Goal: Task Accomplishment & Management: Manage account settings

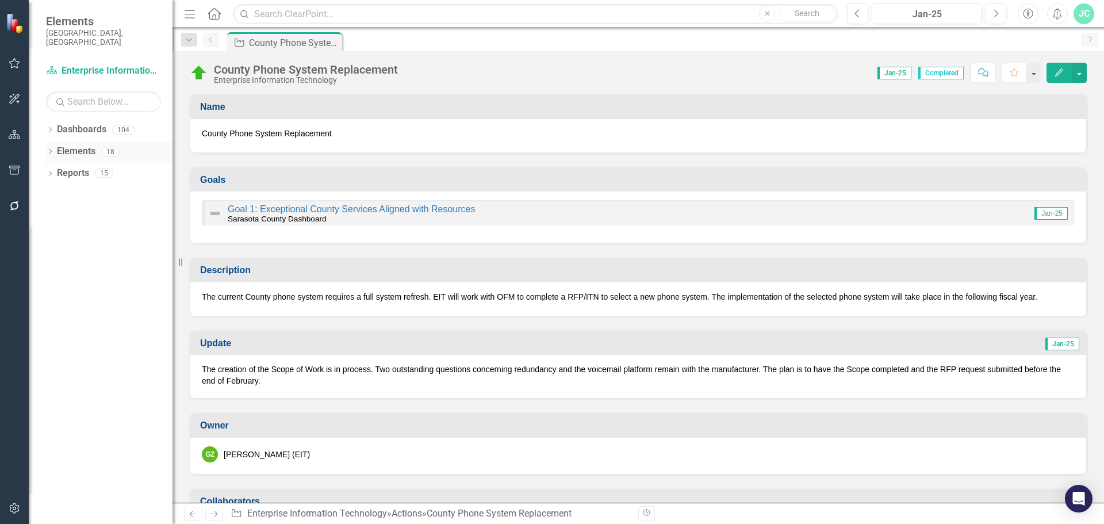
click at [49, 150] on icon "Dropdown" at bounding box center [50, 153] width 8 height 6
click at [57, 171] on icon at bounding box center [56, 173] width 3 height 5
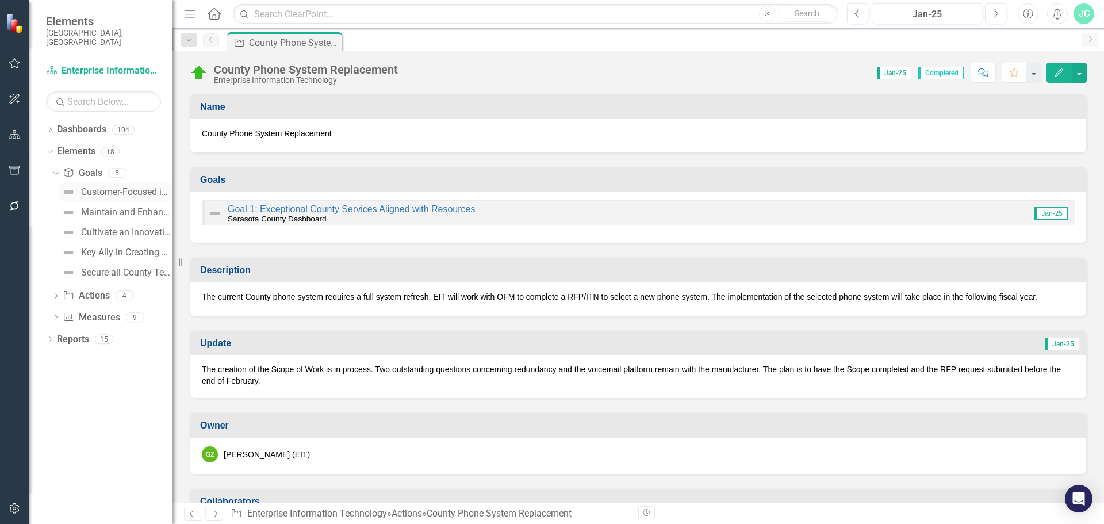
click at [109, 187] on div "Customer-Focused in All We Do" at bounding box center [126, 192] width 91 height 10
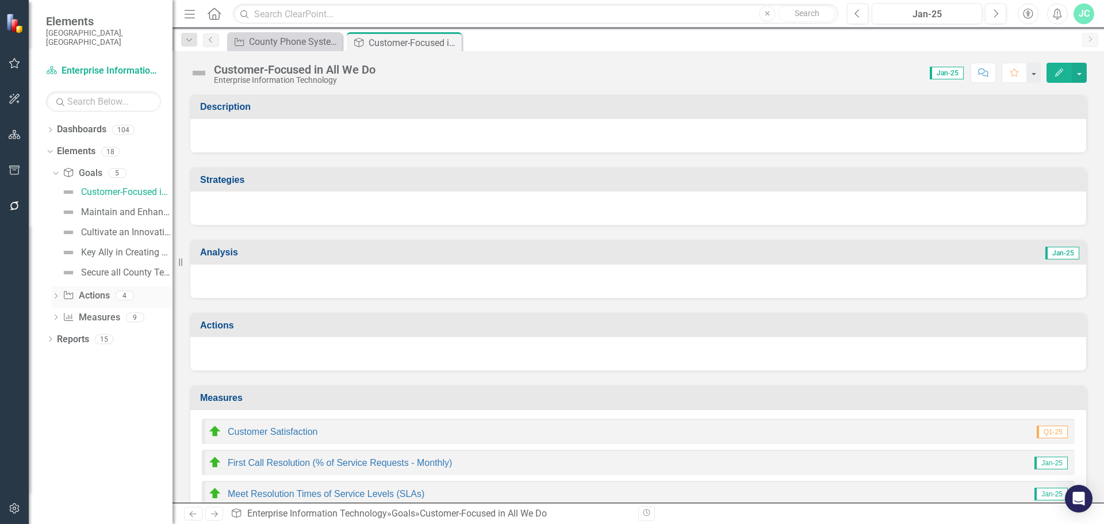
click at [52, 294] on icon "Dropdown" at bounding box center [56, 297] width 8 height 6
click at [996, 7] on button "Next" at bounding box center [995, 13] width 21 height 21
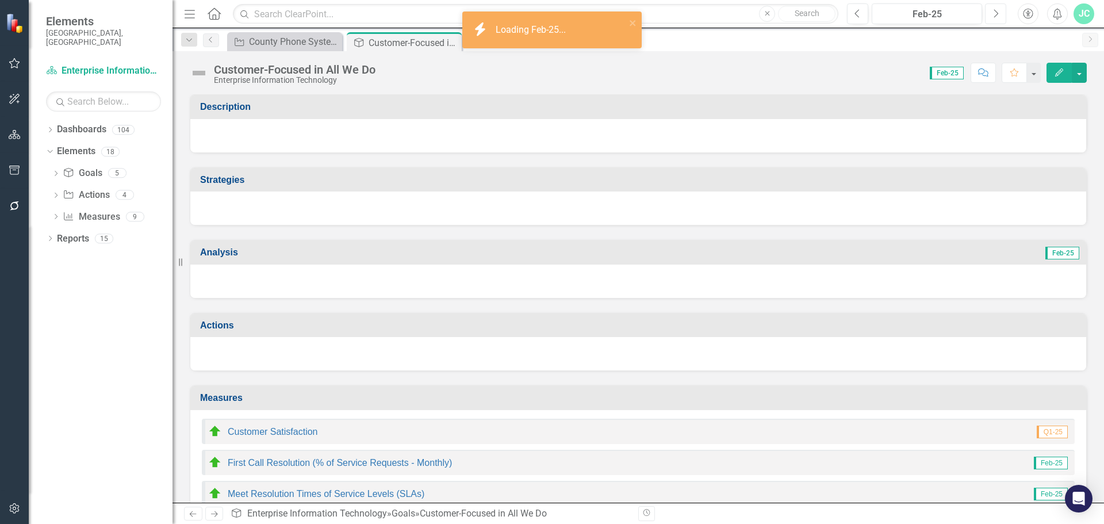
click at [999, 10] on button "Next" at bounding box center [995, 13] width 21 height 21
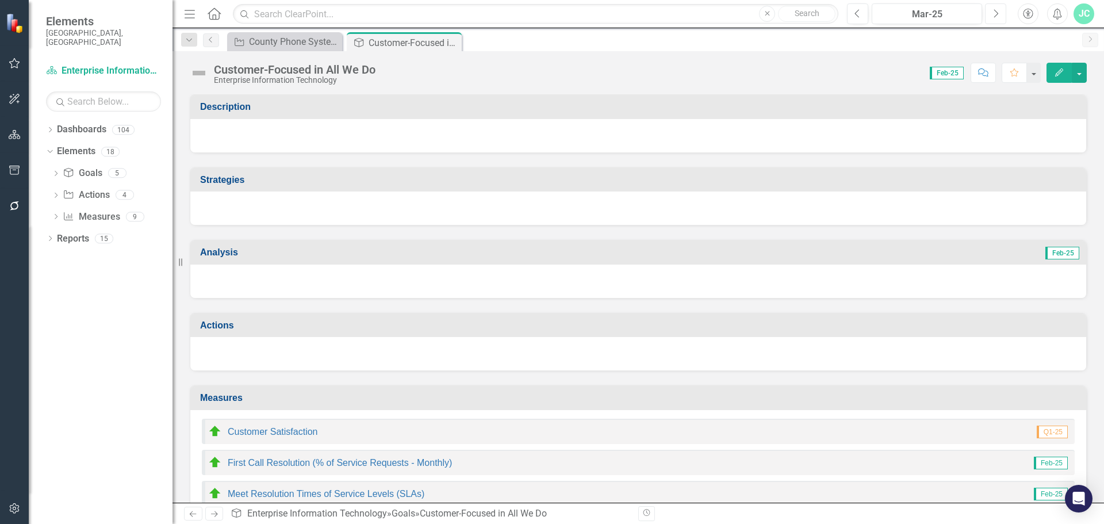
click at [999, 10] on button "Next" at bounding box center [995, 13] width 21 height 21
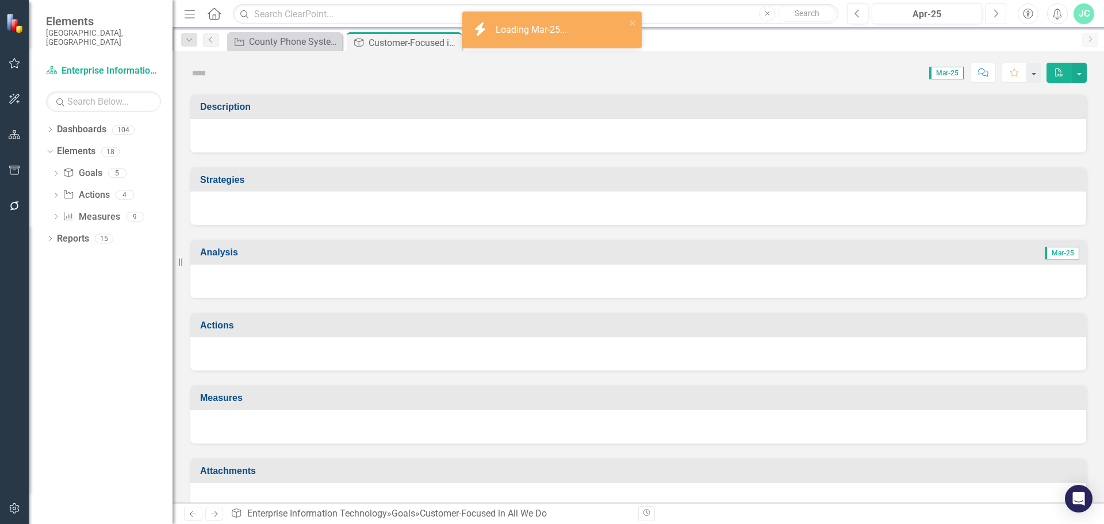
click at [999, 10] on button "Next" at bounding box center [995, 13] width 21 height 21
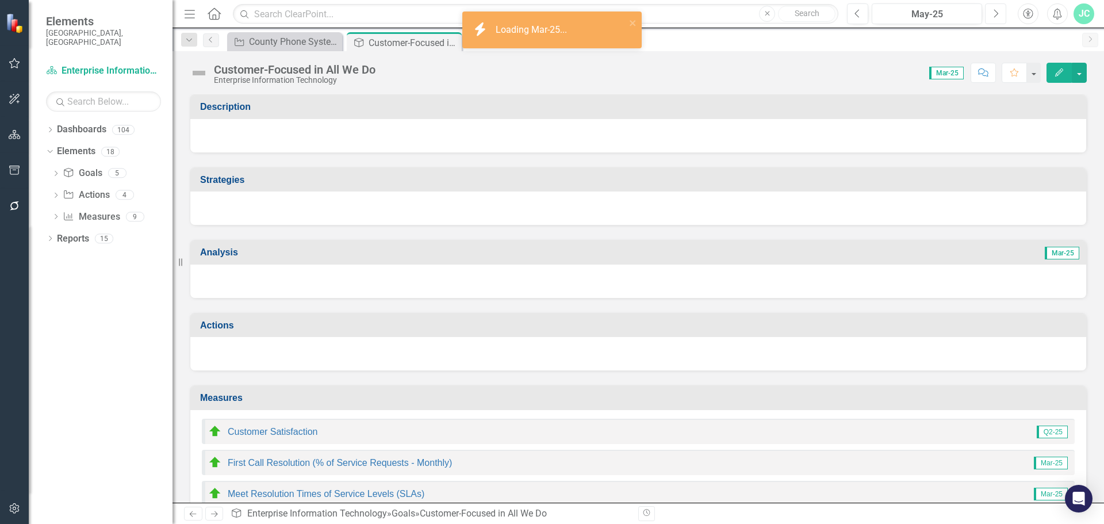
click at [999, 10] on button "Next" at bounding box center [995, 13] width 21 height 21
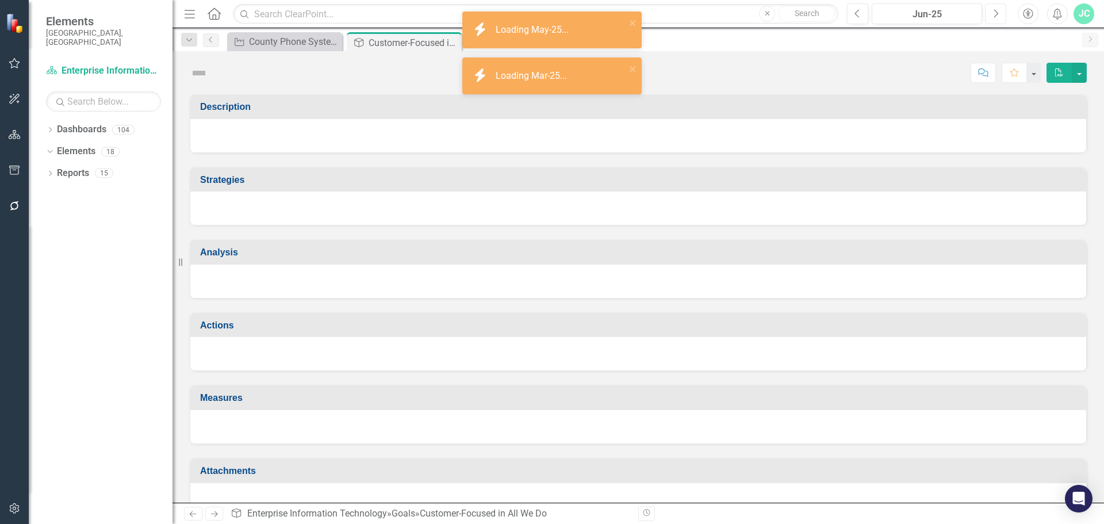
click at [999, 10] on button "Next" at bounding box center [995, 13] width 21 height 21
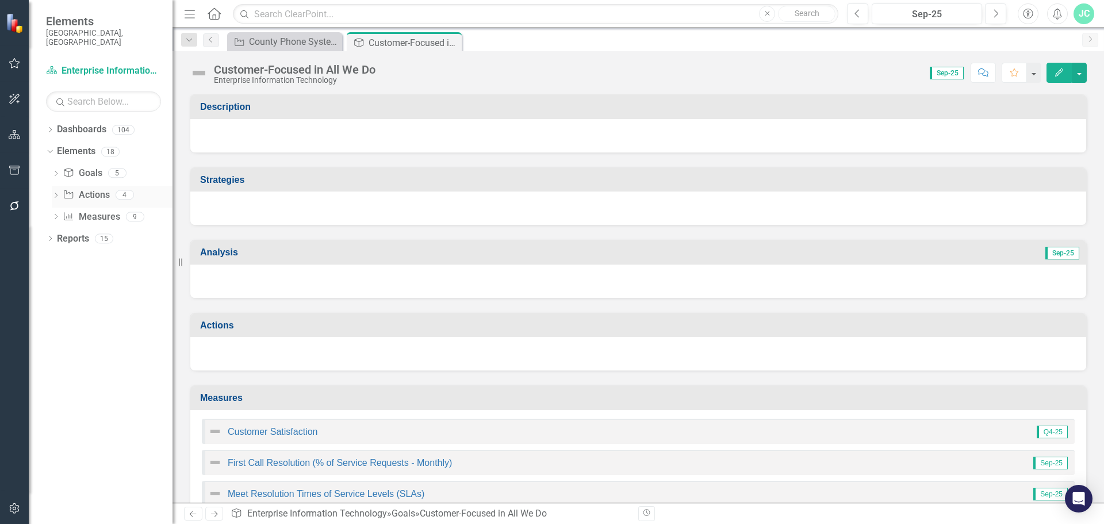
click at [54, 193] on icon "Dropdown" at bounding box center [56, 196] width 8 height 6
click at [137, 269] on div "Design Fiber Plan for Downtown [GEOGRAPHIC_DATA] Fiber Redundancy" at bounding box center [133, 274] width 79 height 10
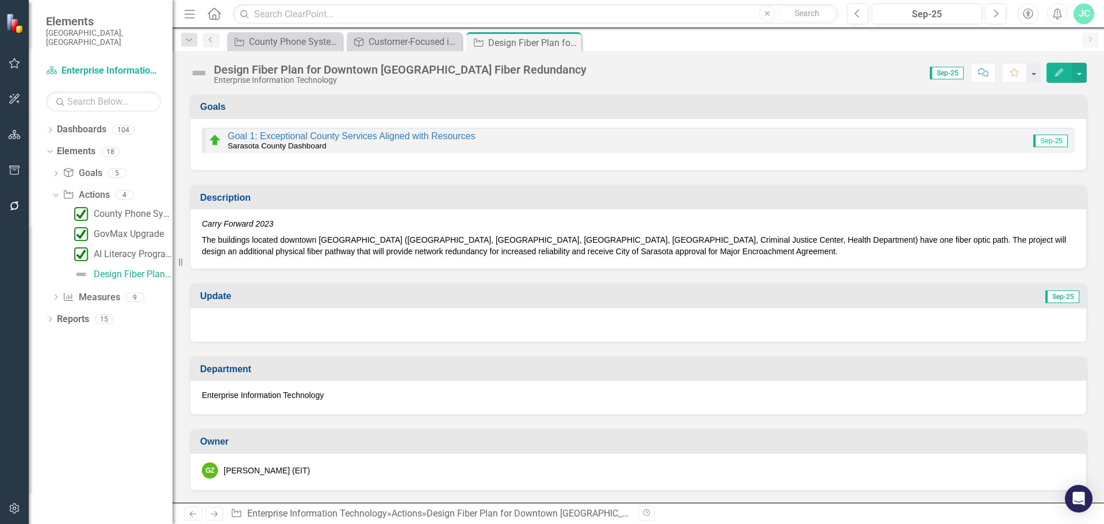
click at [1088, 72] on div "Design Fiber Plan for Downtown [GEOGRAPHIC_DATA] Fiber Redundancy Enterprise In…" at bounding box center [639, 68] width 932 height 35
click at [1081, 72] on button "button" at bounding box center [1079, 73] width 15 height 20
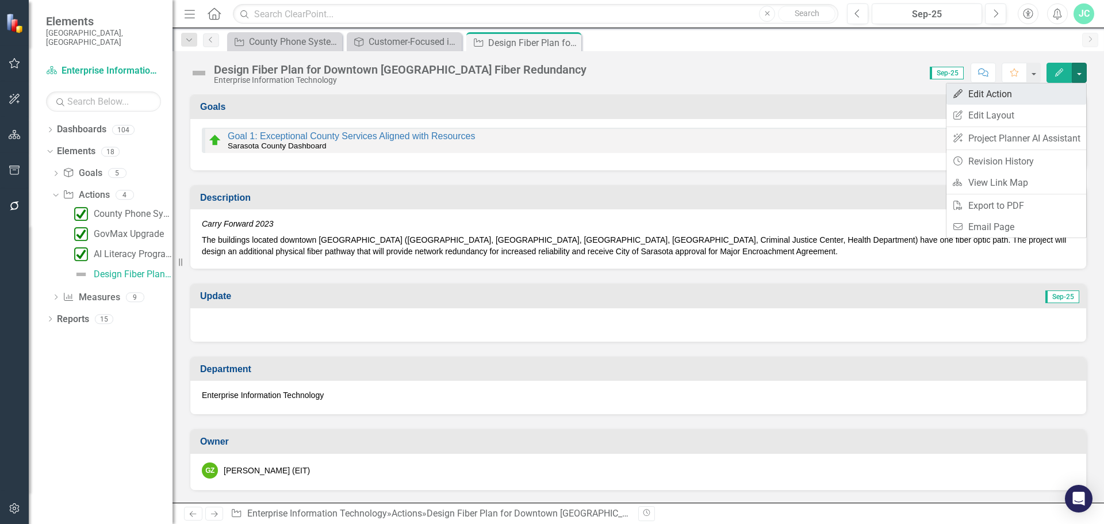
click at [1014, 98] on link "Edit Edit Action" at bounding box center [1017, 93] width 140 height 21
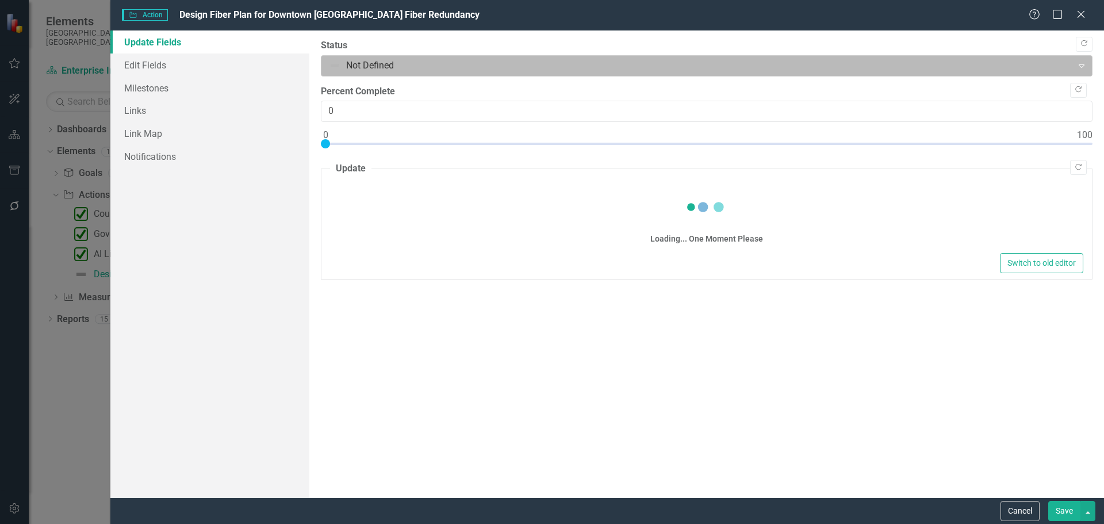
click at [360, 66] on div at bounding box center [697, 66] width 737 height 16
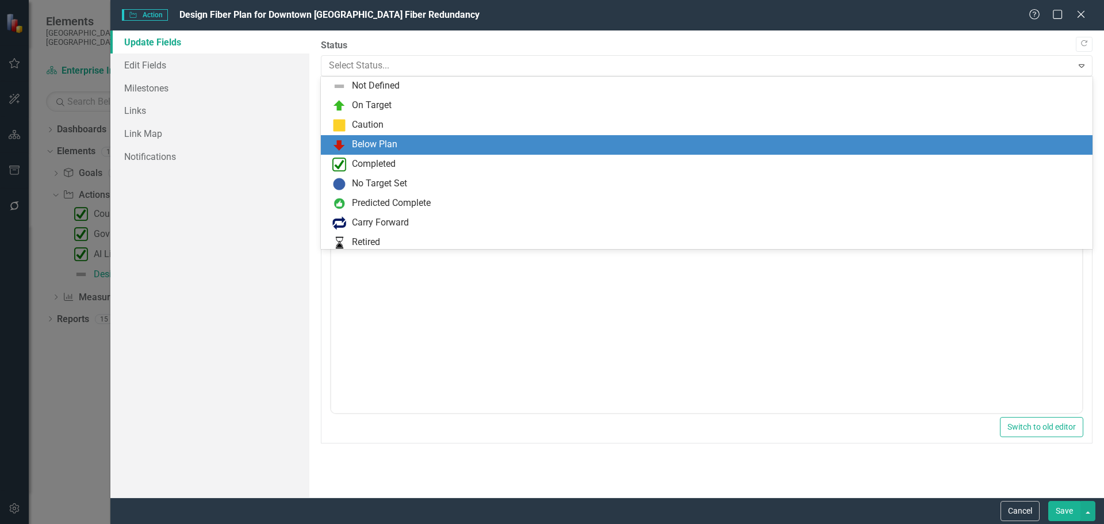
click at [374, 143] on div "Below Plan" at bounding box center [374, 144] width 45 height 13
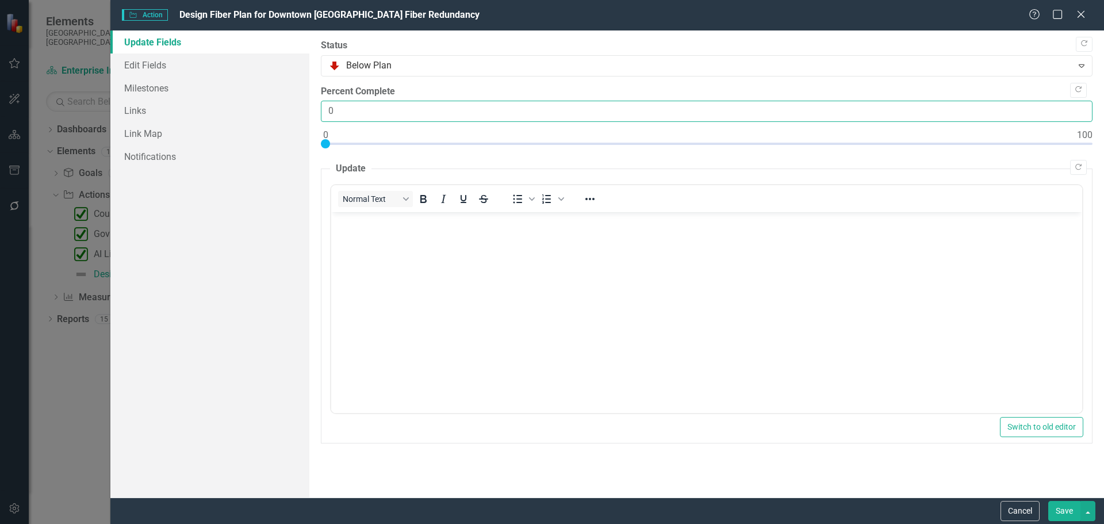
drag, startPoint x: 341, startPoint y: 113, endPoint x: 311, endPoint y: 115, distance: 30.6
click at [311, 115] on div ""Update" fields in ClearPoint are the fields that change from reporting period …" at bounding box center [706, 263] width 795 height 467
type input "30"
click at [390, 240] on body "Rich Text Area. Press ALT-0 for help." at bounding box center [706, 298] width 751 height 173
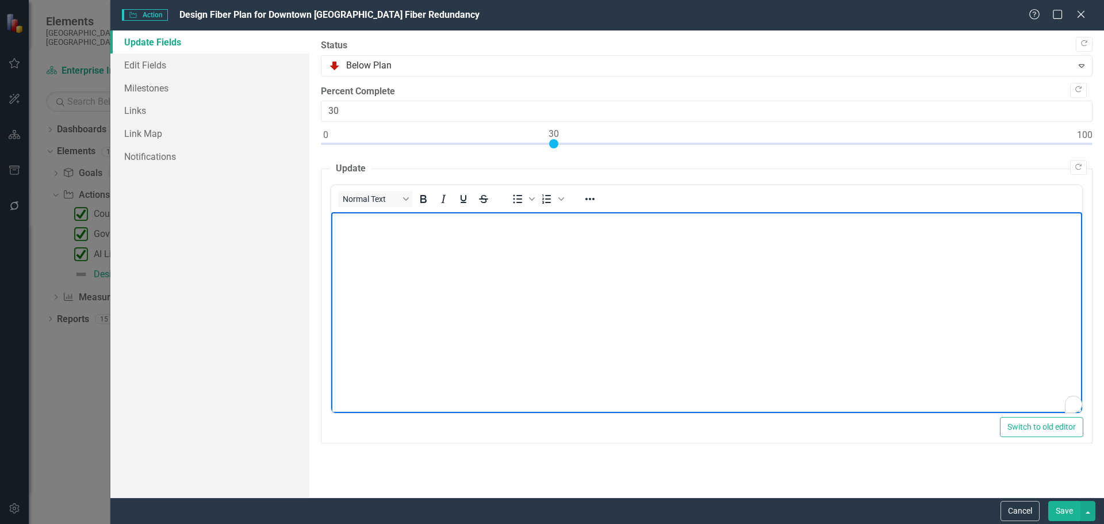
paste body "To enrich screen reader interactions, please activate Accessibility in Grammarl…"
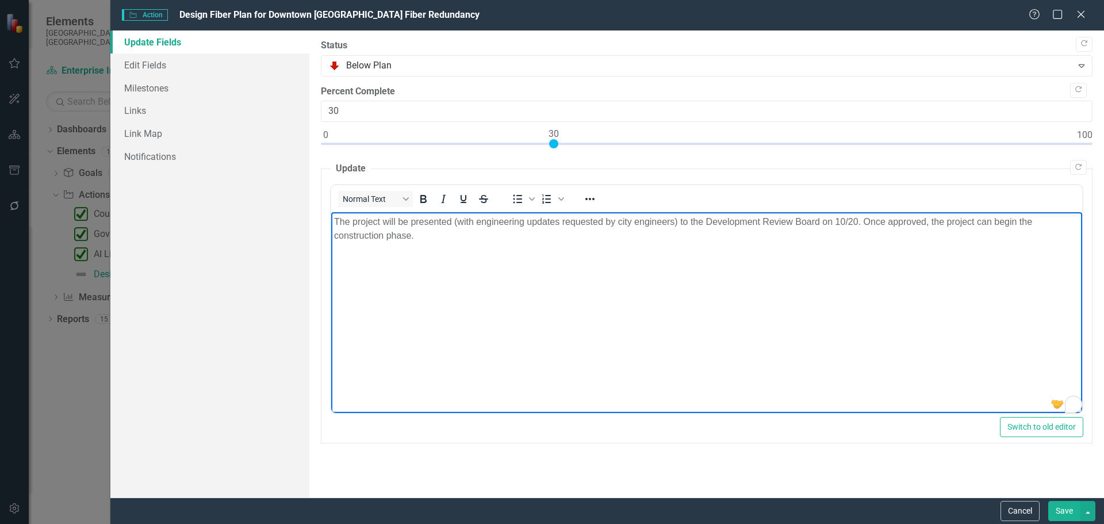
drag, startPoint x: 1064, startPoint y: 504, endPoint x: 1059, endPoint y: 501, distance: 6.2
click at [1064, 504] on button "Save" at bounding box center [1065, 511] width 32 height 20
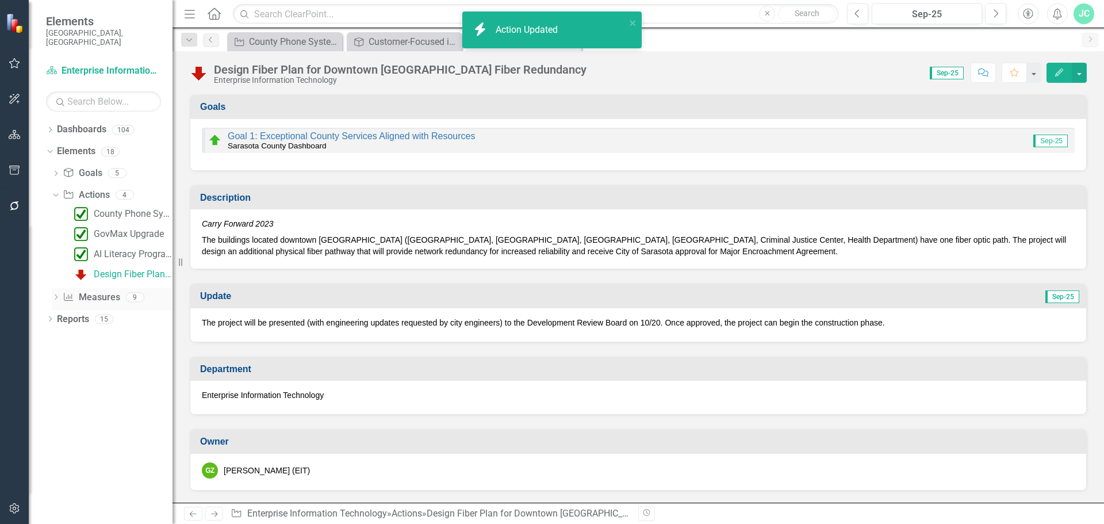
click at [56, 295] on icon "Dropdown" at bounding box center [56, 298] width 8 height 6
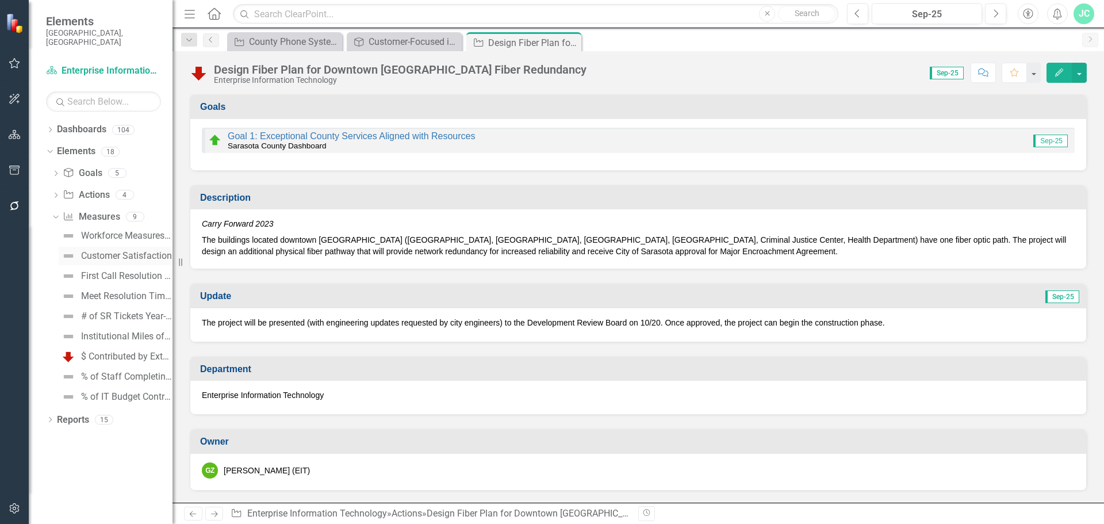
click at [106, 251] on div "Customer Satisfaction" at bounding box center [126, 256] width 91 height 10
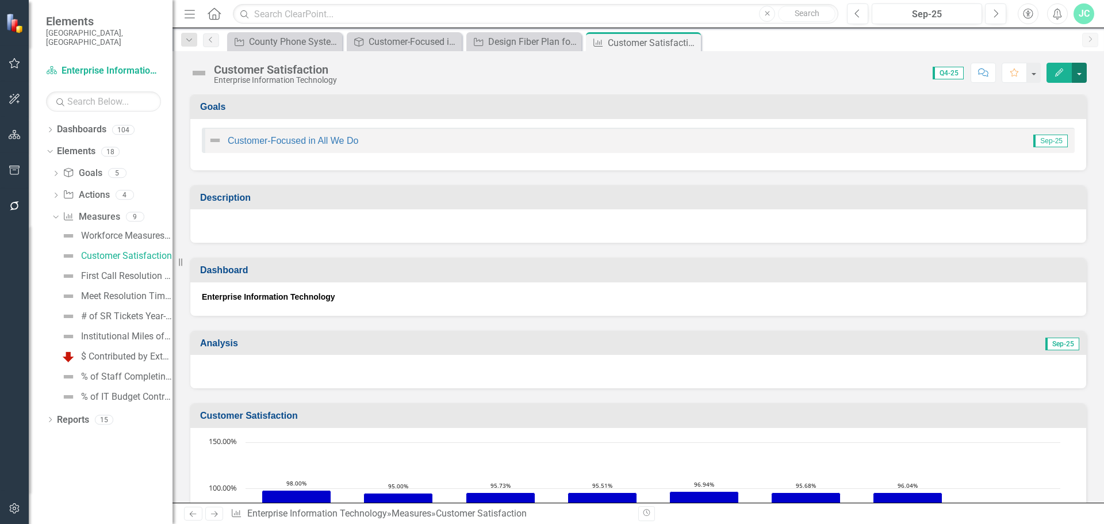
click at [1080, 71] on button "button" at bounding box center [1079, 73] width 15 height 20
click at [1015, 94] on link "Edit Edit Measure" at bounding box center [1030, 93] width 112 height 21
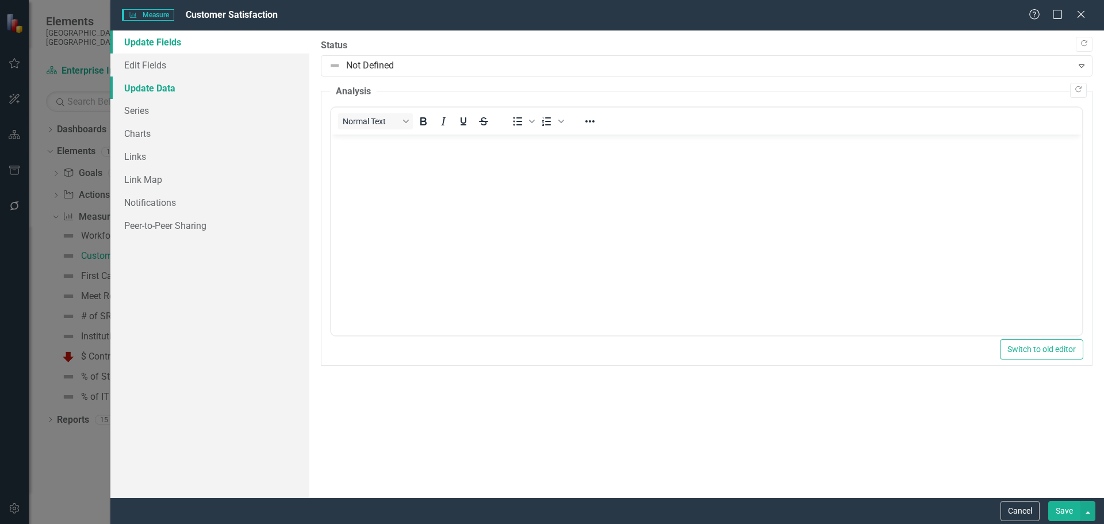
click at [144, 91] on link "Update Data" at bounding box center [209, 88] width 199 height 23
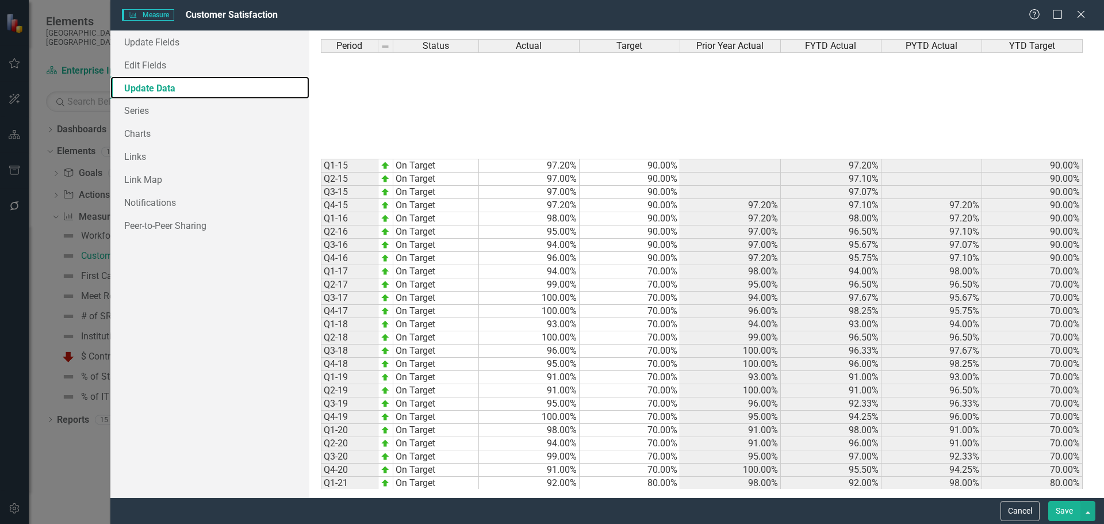
scroll to position [266, 0]
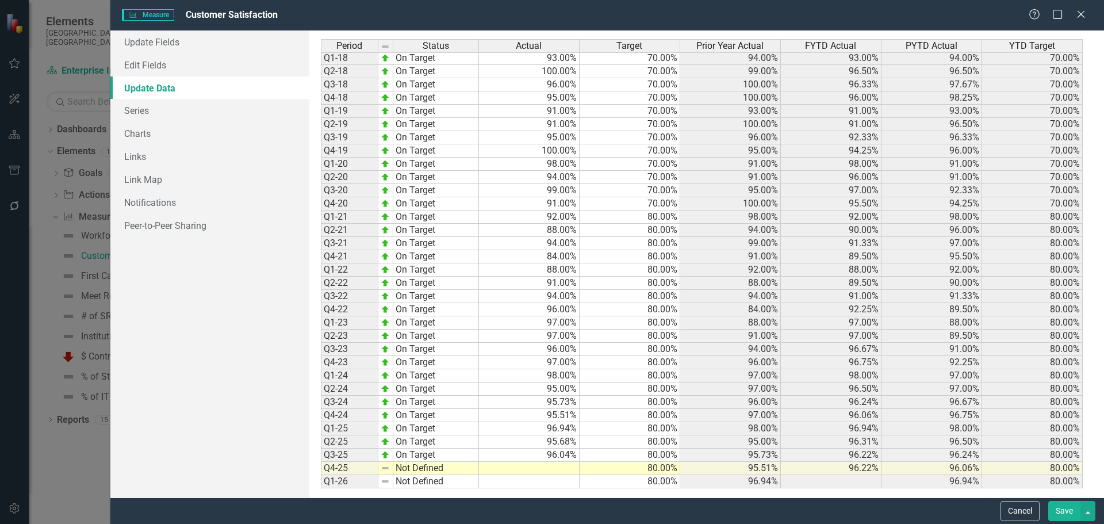
click at [442, 468] on td "Not Defined" at bounding box center [436, 468] width 86 height 13
click at [438, 397] on div "Period Status Actual Target Prior Year Actual FYTD Actual PYTD Actual YTD Targe…" at bounding box center [707, 264] width 772 height 450
click at [567, 468] on td at bounding box center [529, 468] width 101 height 13
type textarea "96"
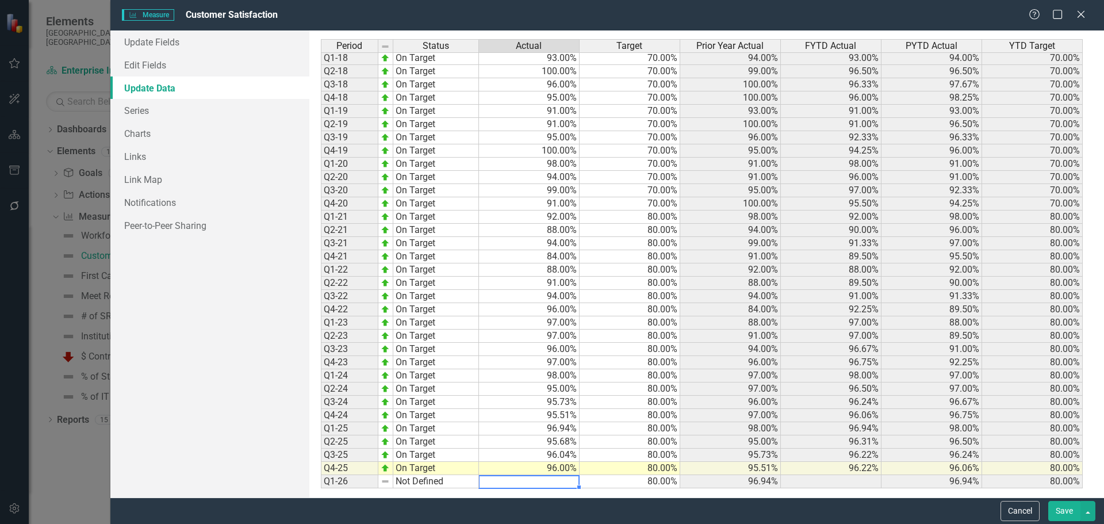
drag, startPoint x: 1075, startPoint y: 507, endPoint x: 873, endPoint y: 450, distance: 209.2
click at [1074, 507] on button "Save" at bounding box center [1065, 511] width 32 height 20
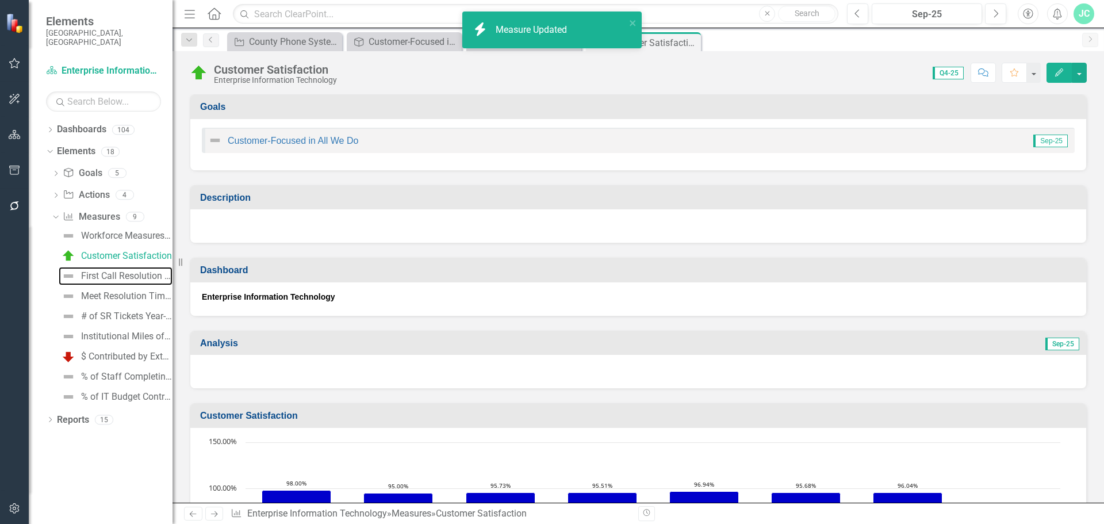
drag, startPoint x: 112, startPoint y: 265, endPoint x: 14, endPoint y: 290, distance: 101.6
click at [112, 271] on div "First Call Resolution (% of Service Requests - Monthly)" at bounding box center [126, 276] width 91 height 10
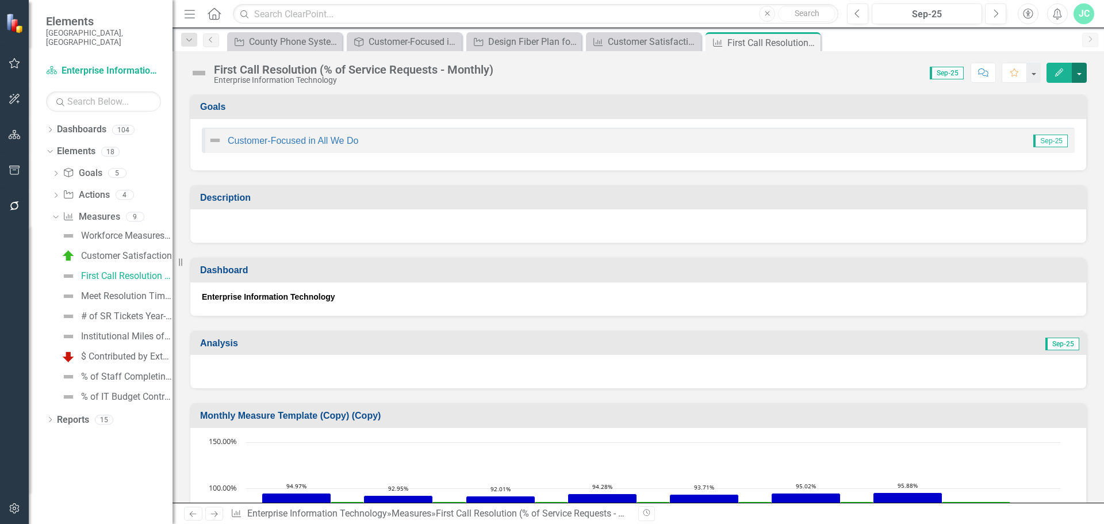
click at [1080, 73] on button "button" at bounding box center [1079, 73] width 15 height 20
click at [1053, 90] on link "Edit Edit Measure" at bounding box center [1030, 93] width 112 height 21
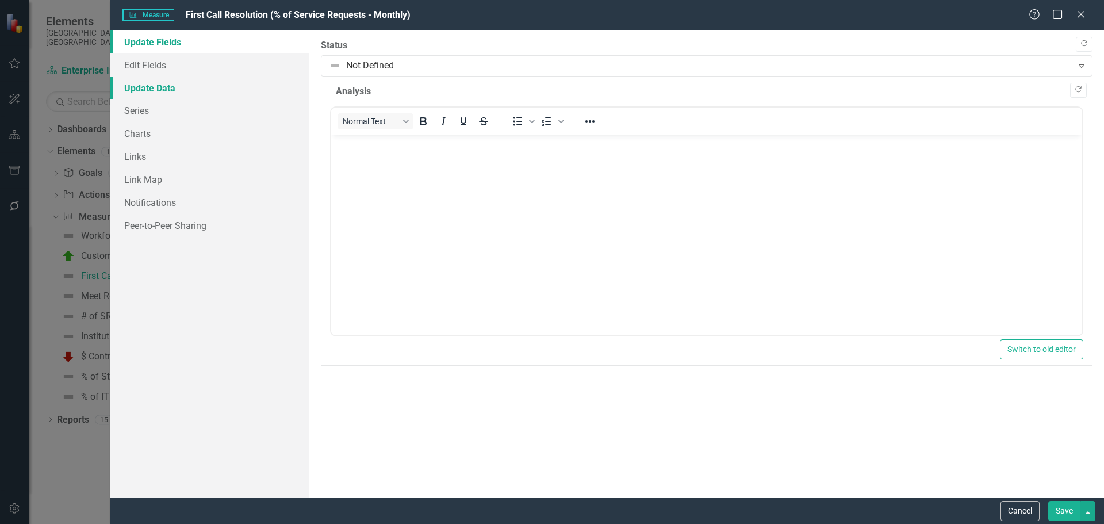
click at [162, 88] on link "Update Data" at bounding box center [209, 88] width 199 height 23
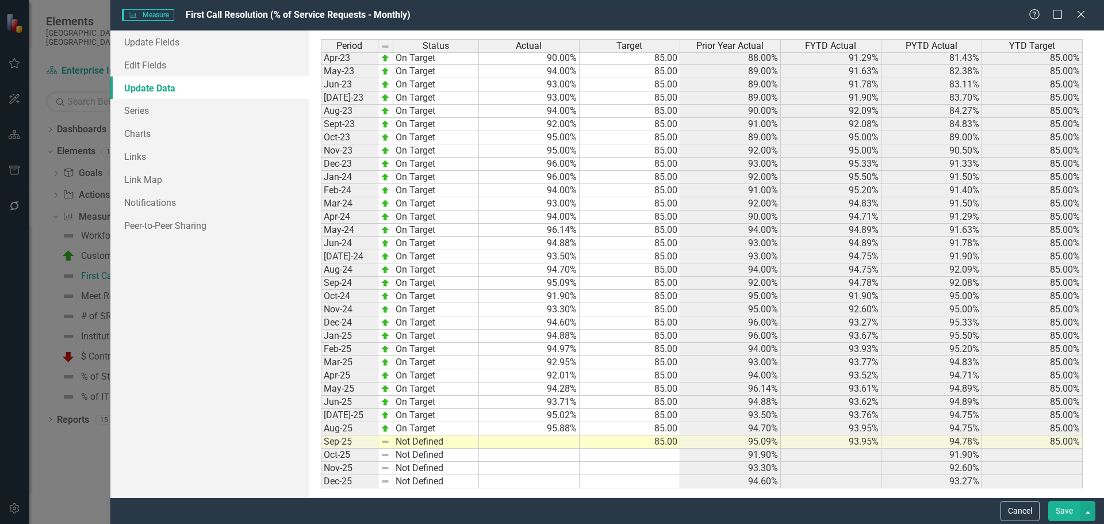
click at [425, 441] on td "Not Defined" at bounding box center [436, 441] width 86 height 13
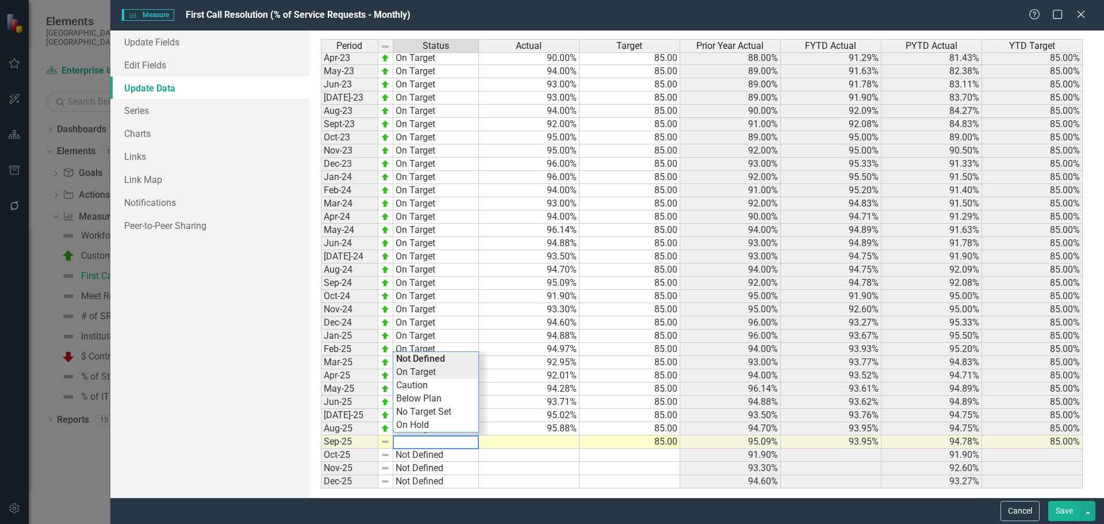
click at [444, 374] on div "Period Status Actual Target Prior Year Actual FYTD Actual PYTD Actual YTD Targe…" at bounding box center [707, 264] width 772 height 450
click at [553, 445] on td at bounding box center [529, 441] width 101 height 13
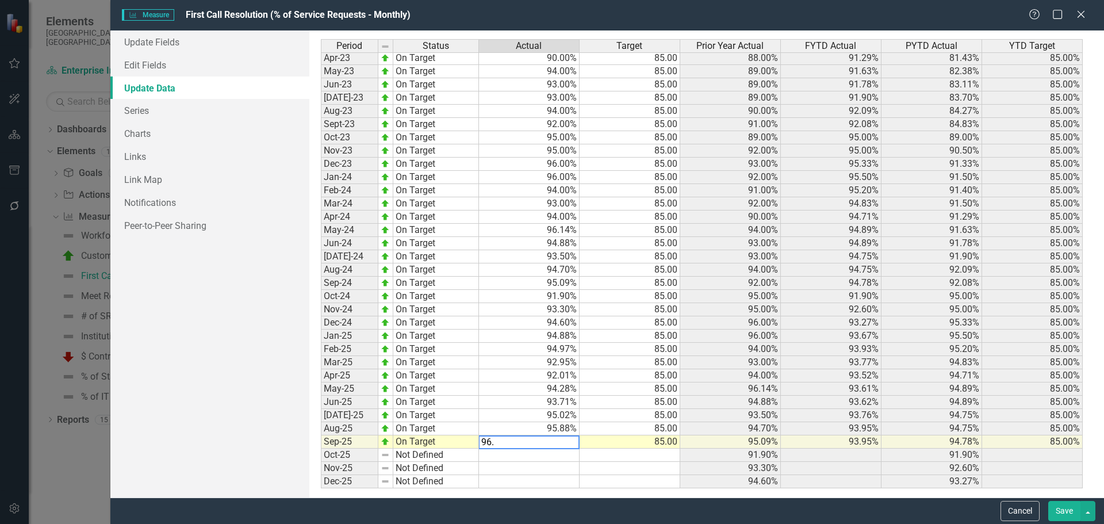
type textarea "96.5"
click at [1061, 509] on button "Save" at bounding box center [1065, 511] width 32 height 20
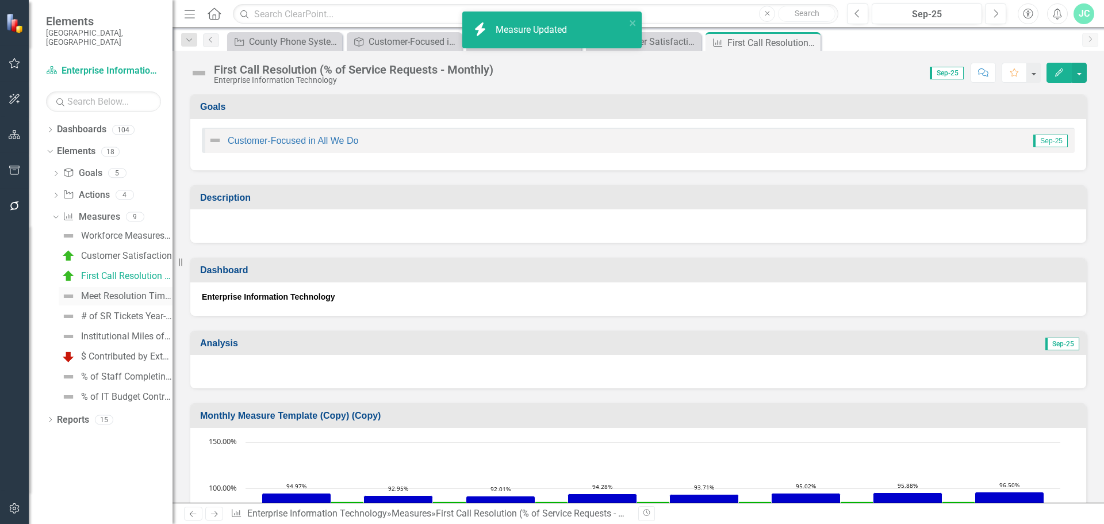
click at [114, 291] on div "Meet Resolution Times of Service Levels (SLAs)" at bounding box center [126, 296] width 91 height 10
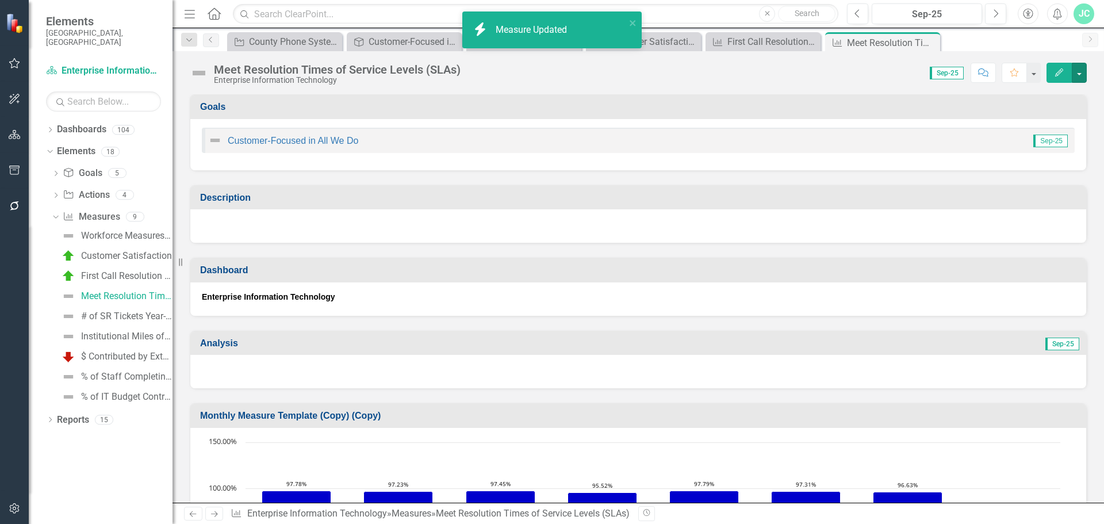
click at [1080, 74] on button "button" at bounding box center [1079, 73] width 15 height 20
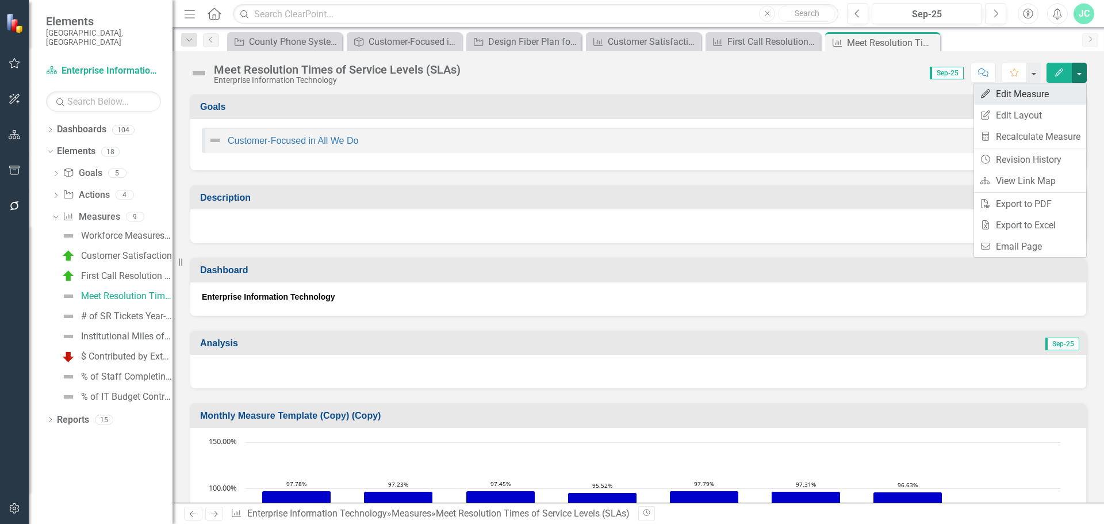
click at [1042, 98] on link "Edit Edit Measure" at bounding box center [1030, 93] width 112 height 21
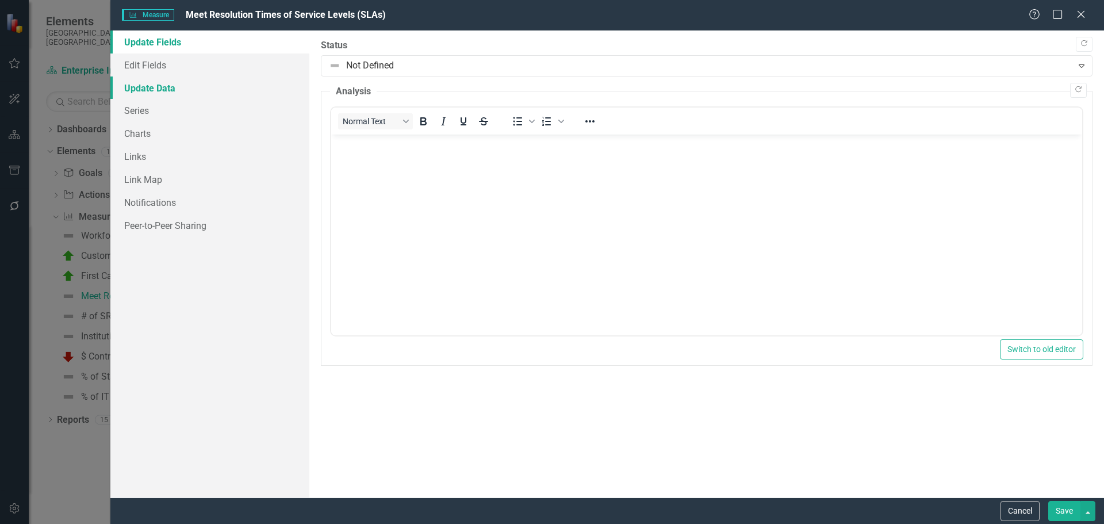
click at [157, 90] on link "Update Data" at bounding box center [209, 88] width 199 height 23
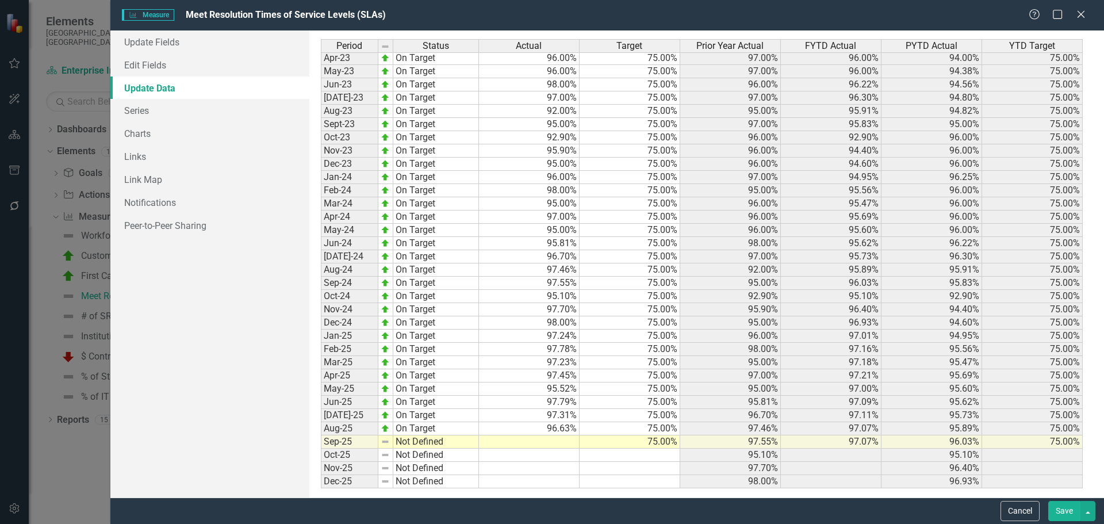
click at [443, 444] on td "Not Defined" at bounding box center [436, 441] width 86 height 13
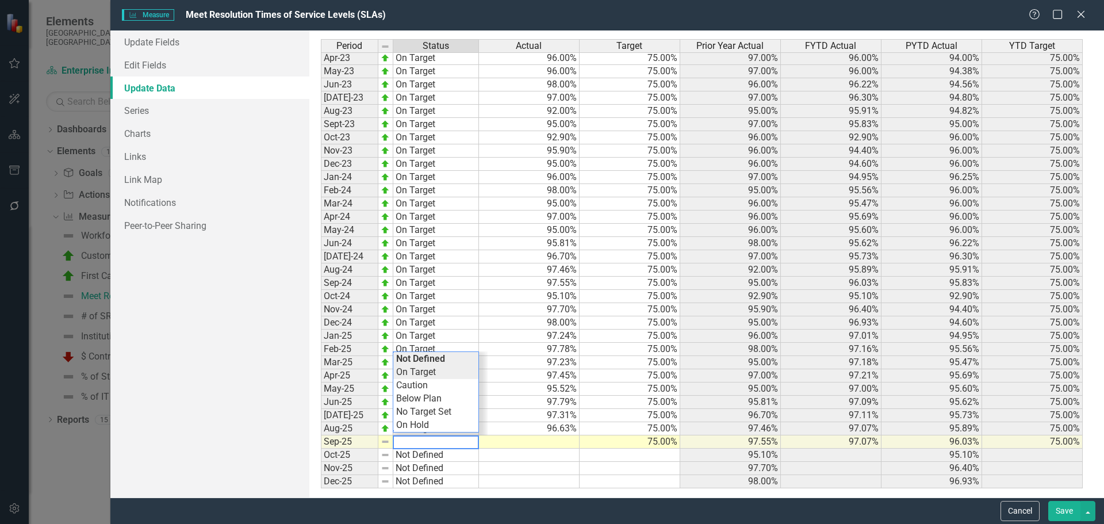
click at [435, 372] on div "Period Status Actual Target Prior Year Actual FYTD Actual PYTD Actual YTD Targe…" at bounding box center [707, 264] width 772 height 450
click at [530, 445] on td at bounding box center [529, 441] width 101 height 13
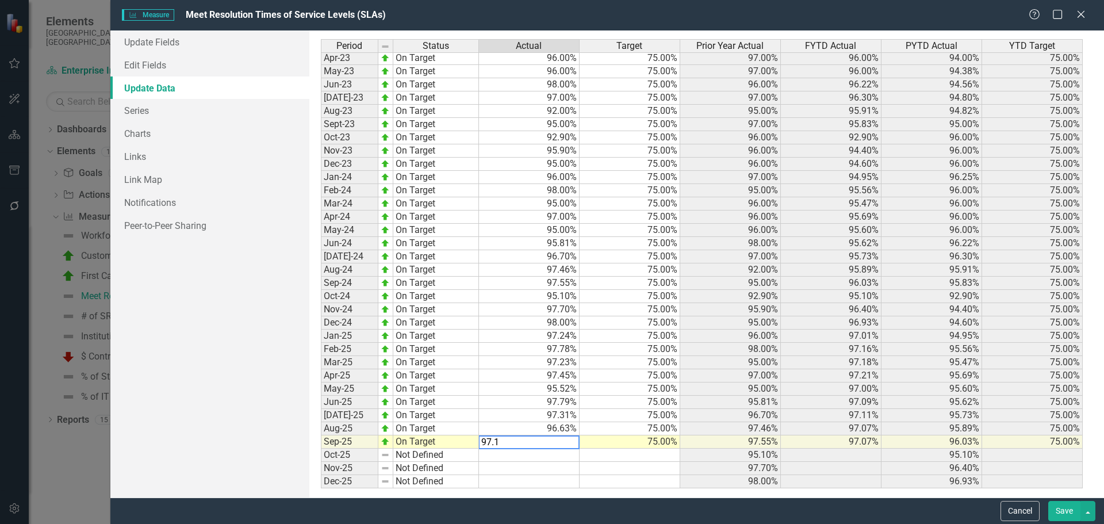
type textarea "97.11"
click at [1067, 511] on button "Save" at bounding box center [1065, 511] width 32 height 20
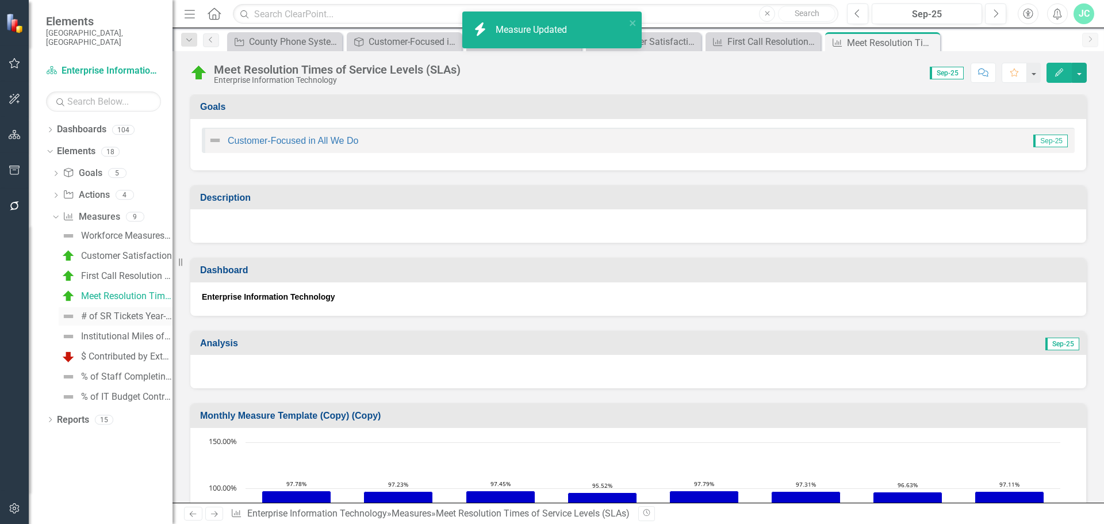
click at [121, 311] on div "# of SR Tickets Year-To-Date" at bounding box center [126, 316] width 91 height 10
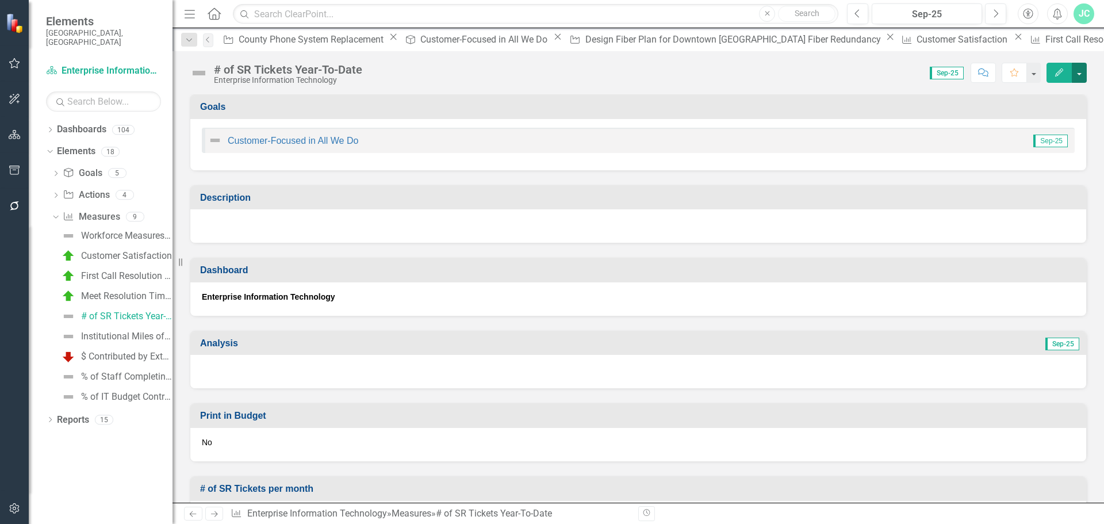
click at [1081, 72] on button "button" at bounding box center [1079, 73] width 15 height 20
click at [1037, 96] on link "Edit Edit Measure" at bounding box center [1030, 93] width 112 height 21
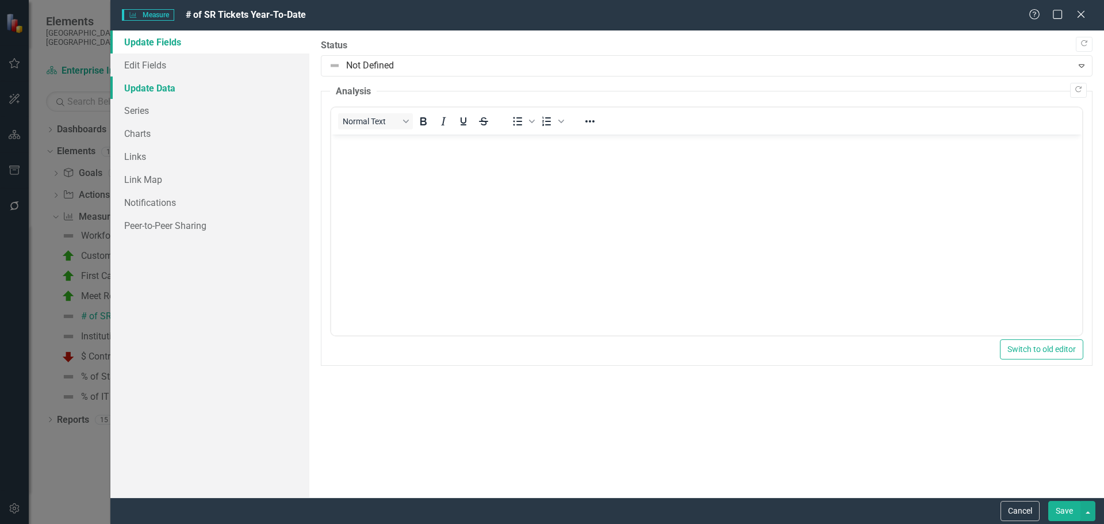
click at [164, 94] on link "Update Data" at bounding box center [209, 88] width 199 height 23
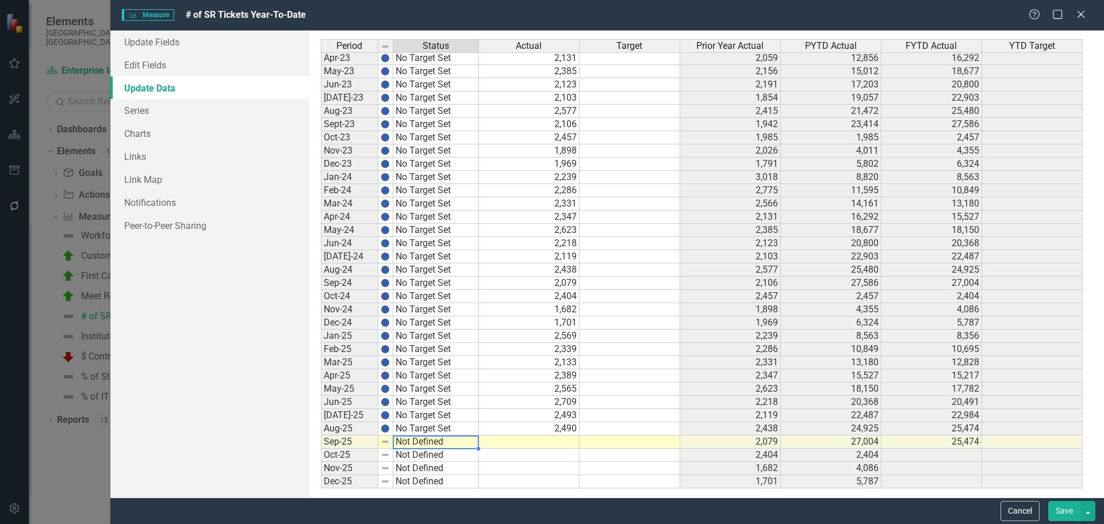
click at [442, 437] on td "Not Defined" at bounding box center [436, 441] width 86 height 13
click at [445, 410] on div "Period Status Actual Target Prior Year Actual PYTD Actual FYTD Actual YTD Targe…" at bounding box center [707, 264] width 772 height 450
click at [538, 446] on td at bounding box center [529, 441] width 101 height 13
type textarea "2144"
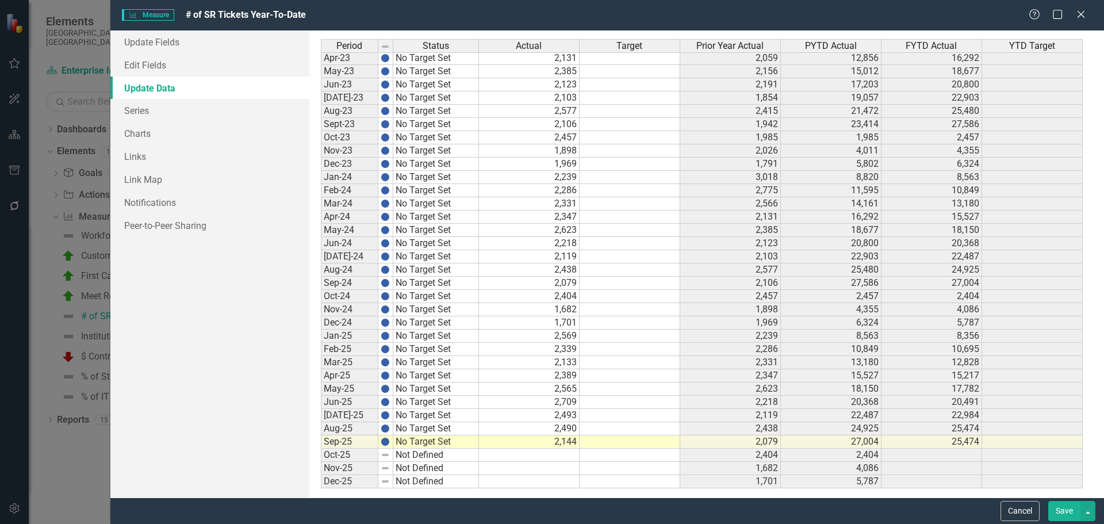
click at [1073, 508] on button "Save" at bounding box center [1065, 511] width 32 height 20
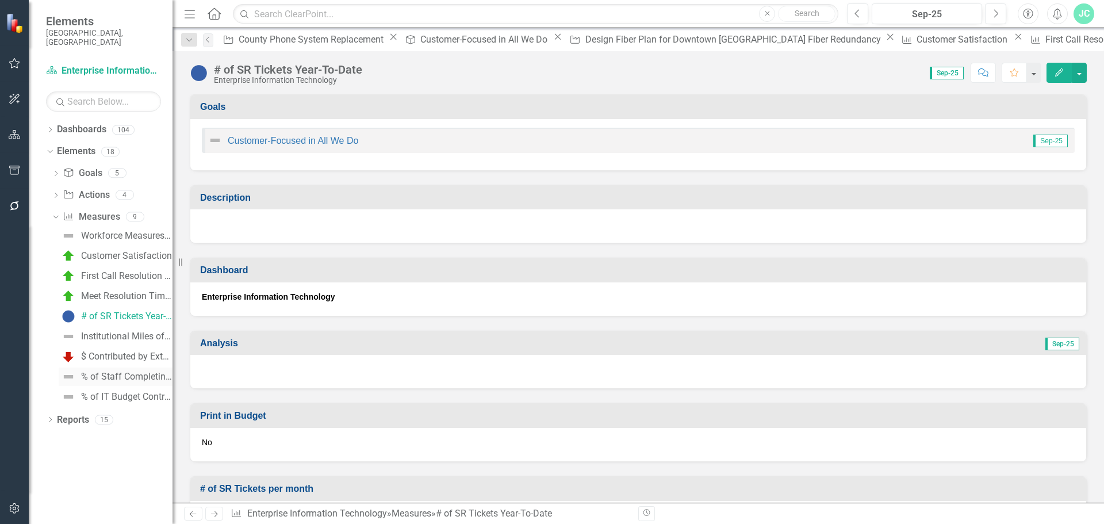
click at [129, 372] on div "% of Staff Completing Job Related Training" at bounding box center [126, 377] width 91 height 10
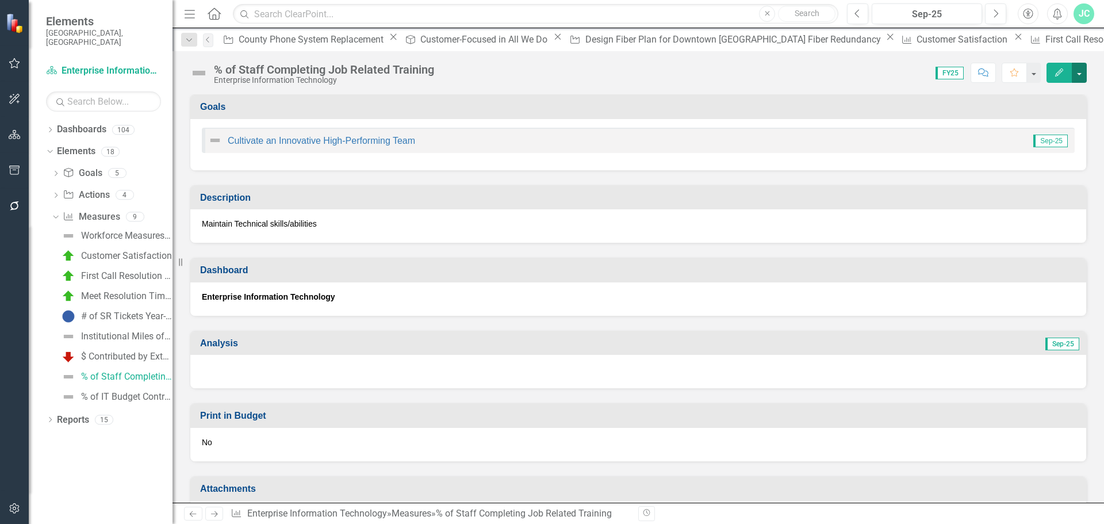
click at [1080, 66] on button "button" at bounding box center [1079, 73] width 15 height 20
click at [1048, 94] on link "Edit Edit Measure" at bounding box center [1030, 93] width 112 height 21
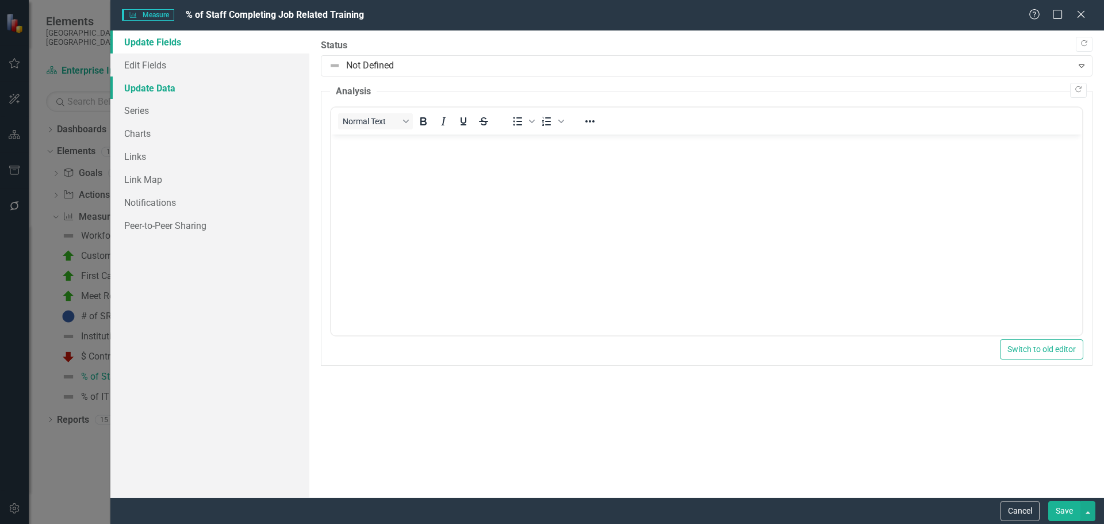
click at [155, 85] on link "Update Data" at bounding box center [209, 88] width 199 height 23
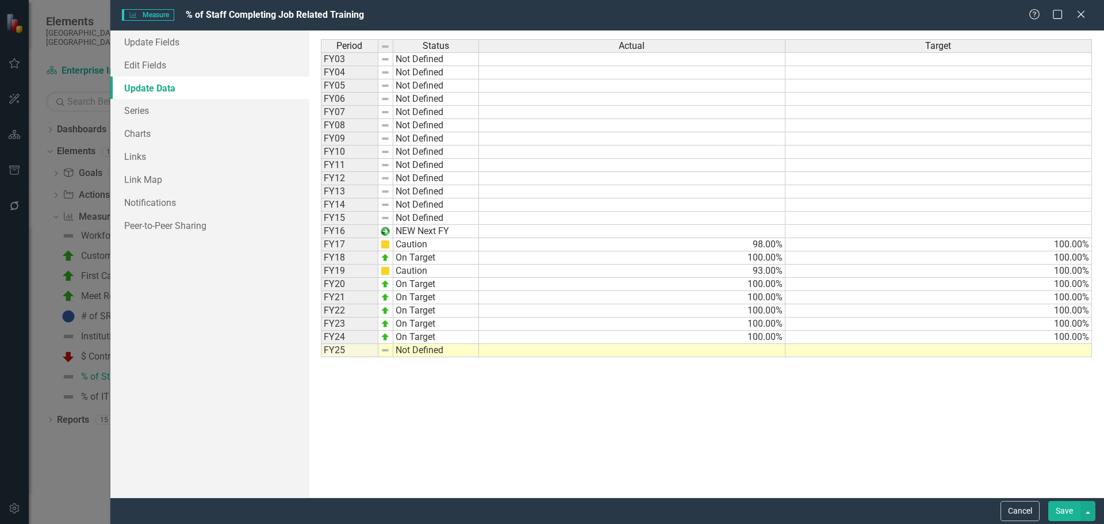
click at [422, 353] on td "Not Defined" at bounding box center [436, 350] width 86 height 13
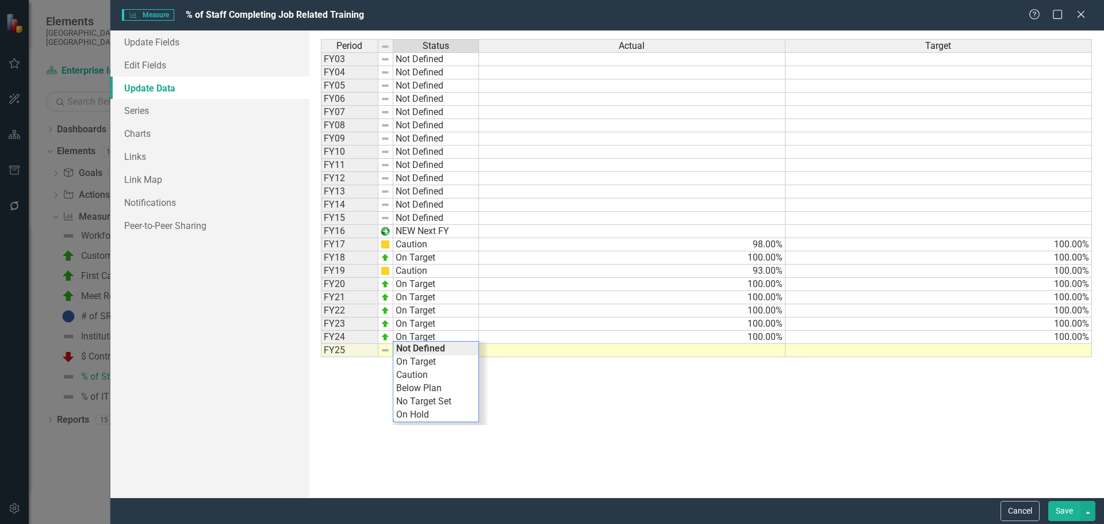
drag, startPoint x: 431, startPoint y: 361, endPoint x: 576, endPoint y: 339, distance: 146.6
click at [433, 361] on div "Period Status Actual Target FY03 Not Defined FY04 Not Defined FY05 Not Defined …" at bounding box center [707, 264] width 772 height 450
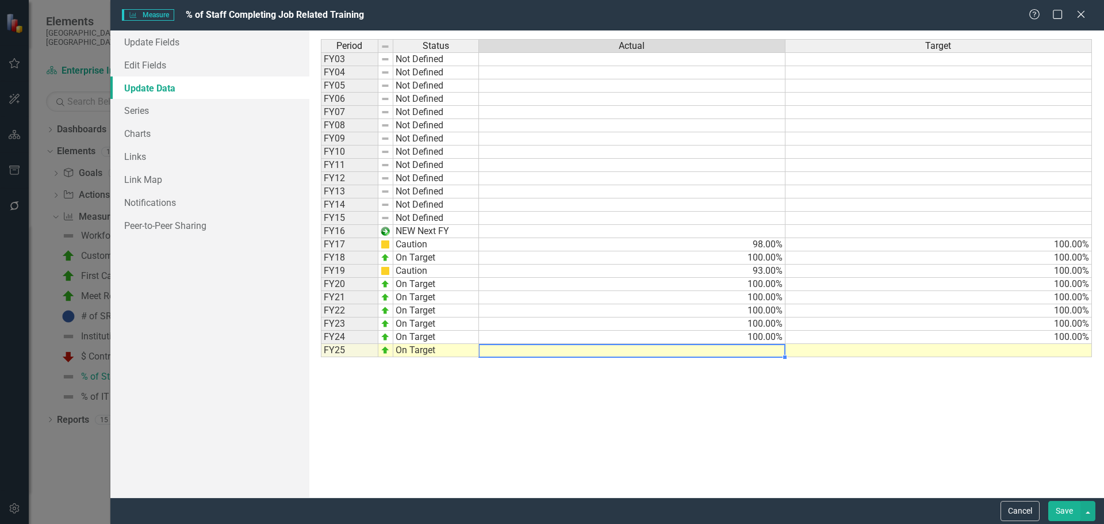
click at [729, 349] on td at bounding box center [632, 350] width 307 height 13
click at [863, 353] on td at bounding box center [939, 350] width 307 height 13
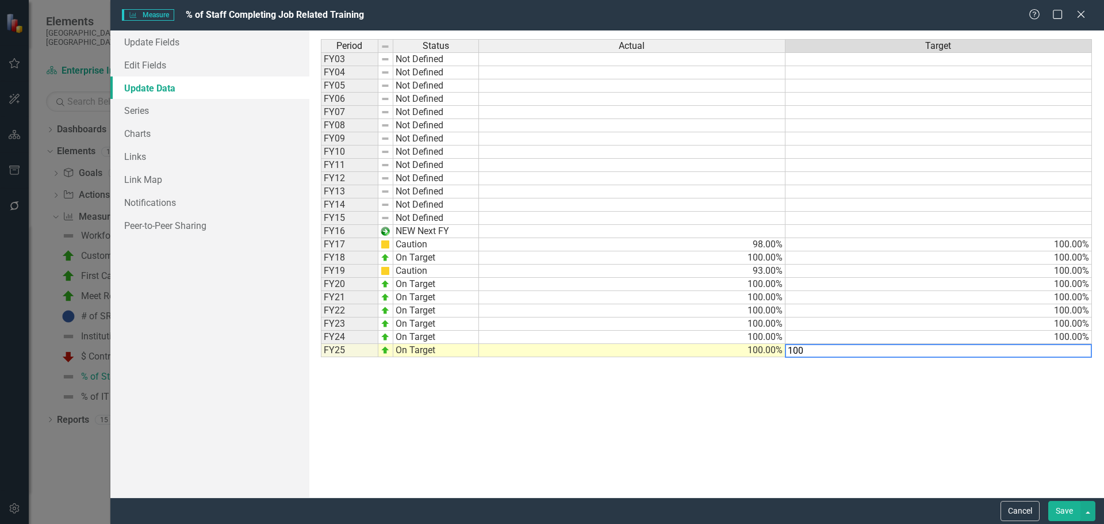
type textarea "100"
click at [844, 398] on div "Period Status Actual Target FY03 Not Defined FY04 Not Defined FY05 Not Defined …" at bounding box center [707, 264] width 772 height 450
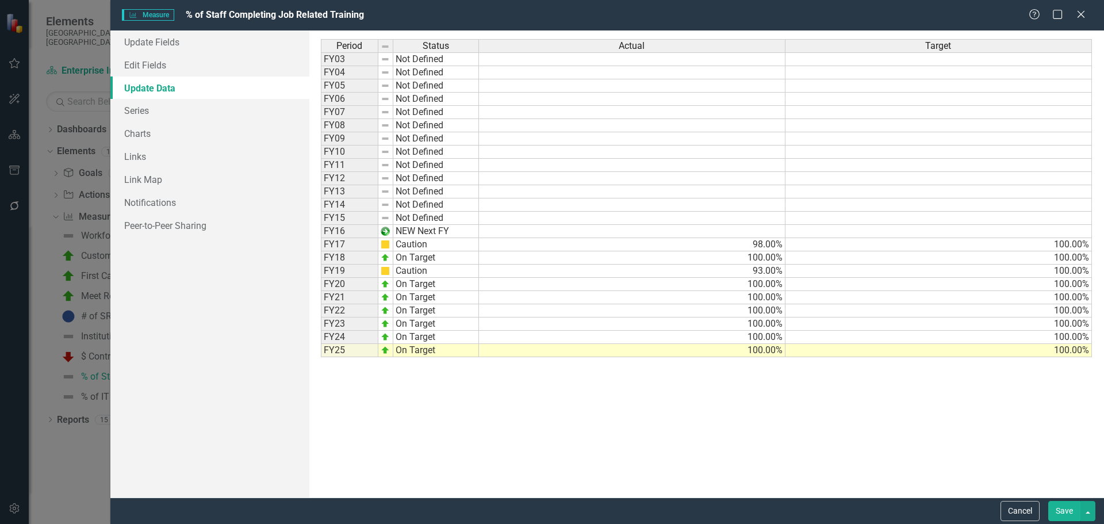
click at [1069, 507] on button "Save" at bounding box center [1065, 511] width 32 height 20
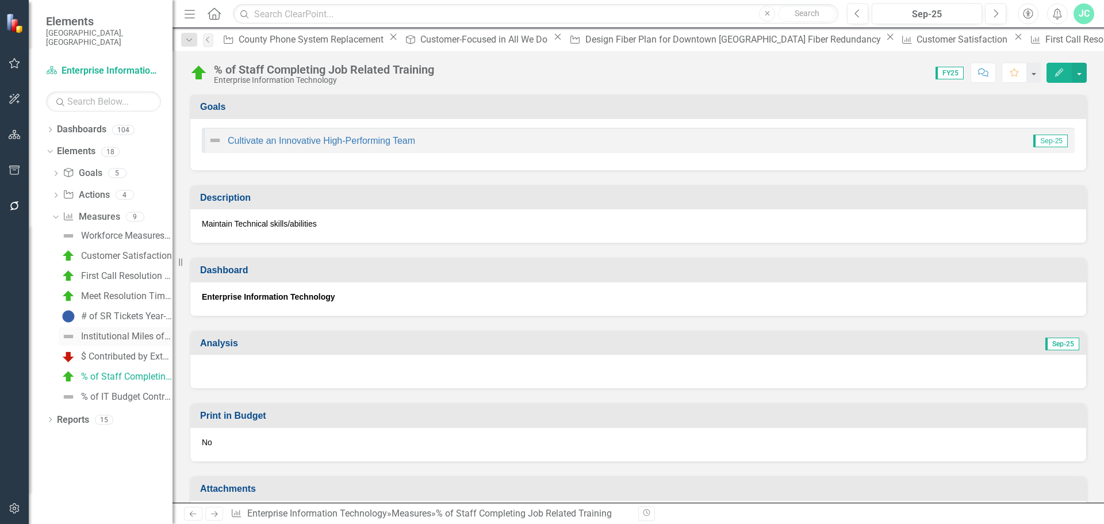
click at [128, 331] on div "Institutional Miles of Fiber County Owned" at bounding box center [126, 336] width 91 height 10
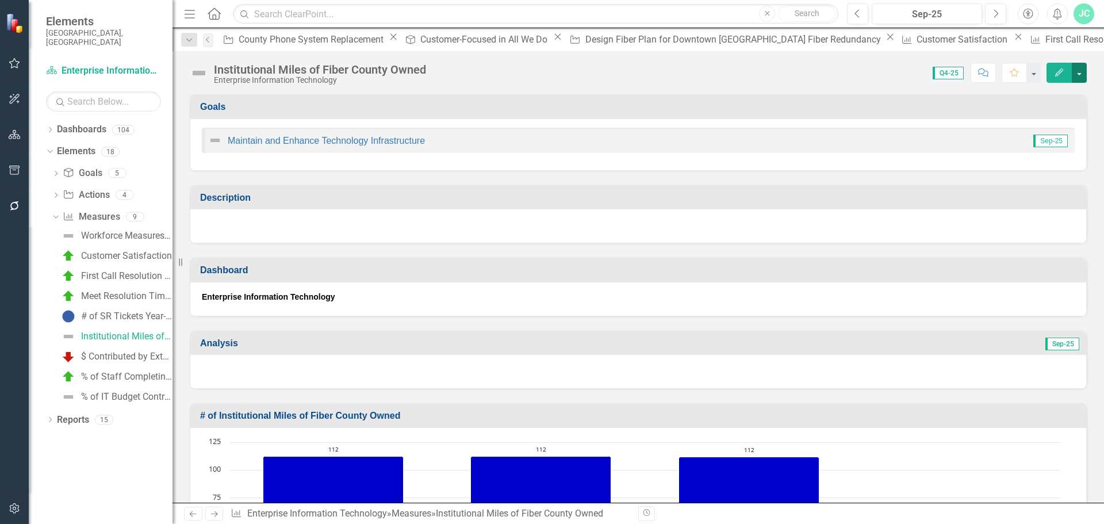
click at [1080, 71] on button "button" at bounding box center [1079, 73] width 15 height 20
click at [995, 99] on link "Edit Edit Measure" at bounding box center [1030, 93] width 112 height 21
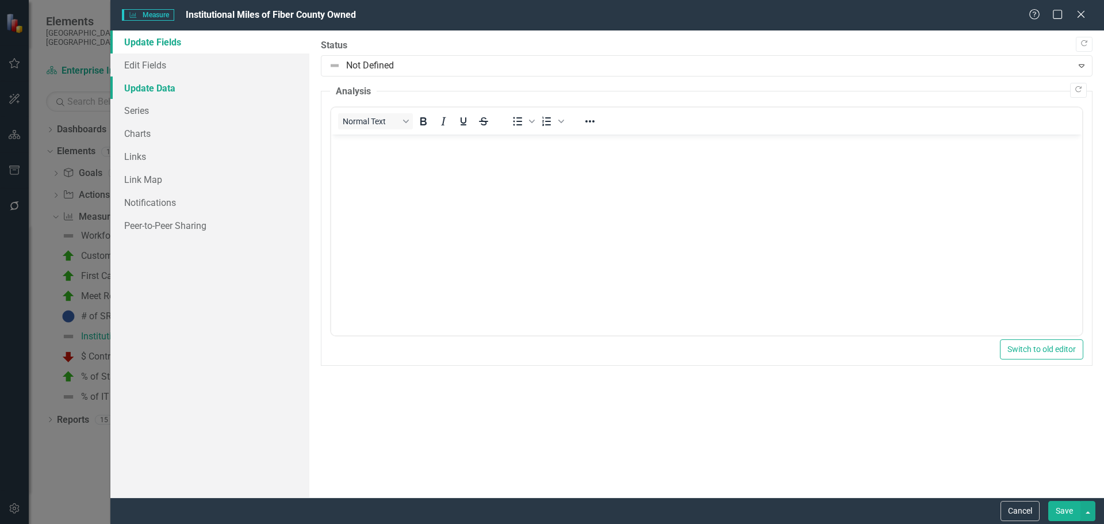
click at [164, 89] on link "Update Data" at bounding box center [209, 88] width 199 height 23
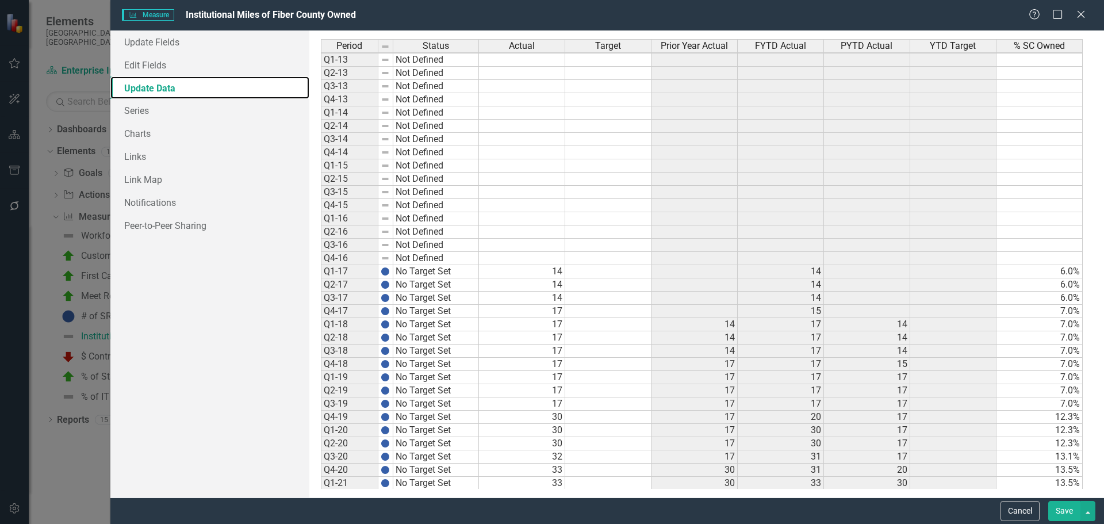
scroll to position [265, 0]
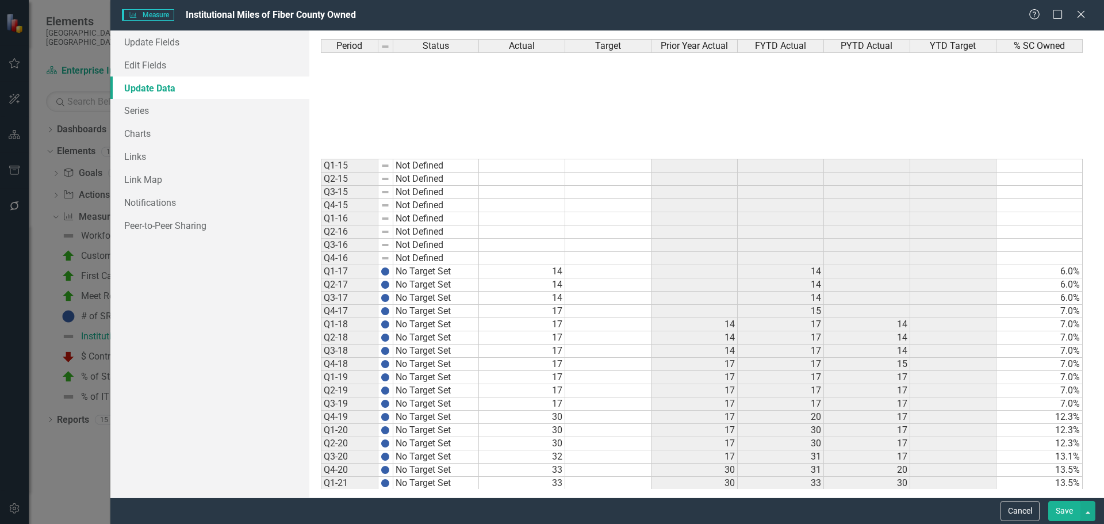
scroll to position [266, 0]
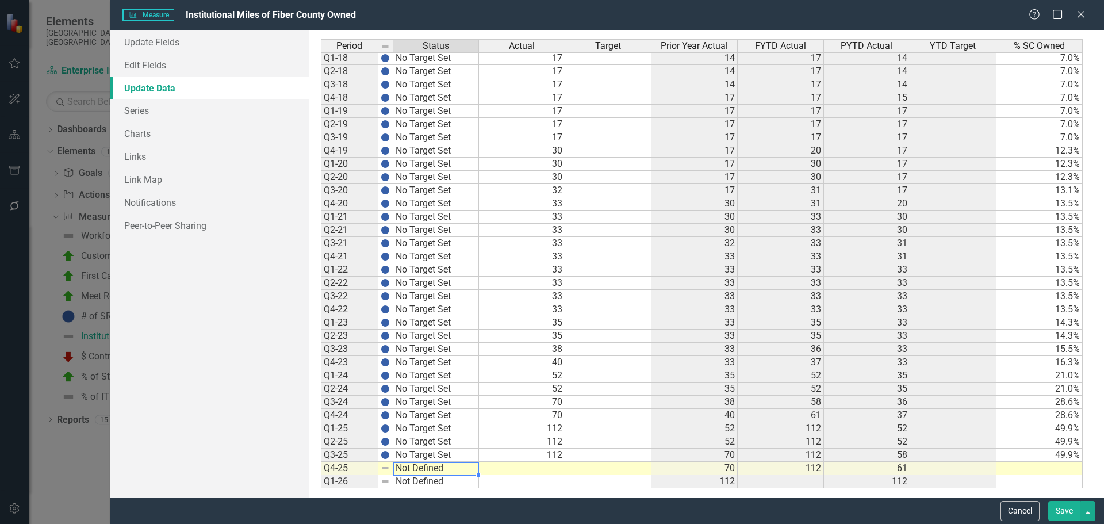
click at [435, 470] on td "Not Defined" at bounding box center [436, 468] width 86 height 13
click at [439, 470] on td "Not Defined" at bounding box center [436, 468] width 86 height 13
type textarea "No Target Set"
click at [439, 437] on div "Period Status Actual Target Prior Year Actual FYTD Actual PYTD Actual YTD Targe…" at bounding box center [707, 264] width 772 height 450
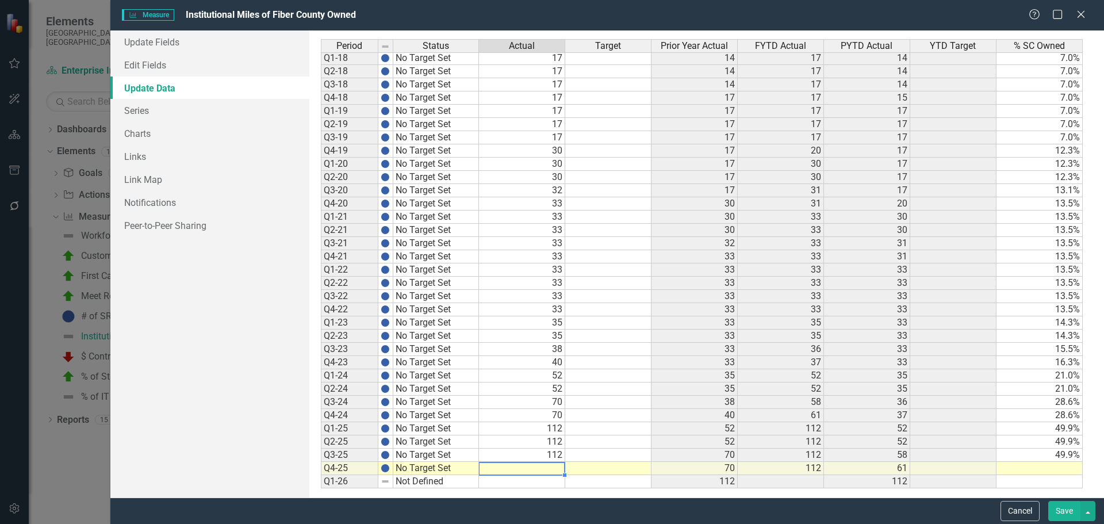
click at [537, 472] on td at bounding box center [522, 468] width 86 height 13
type textarea "112"
click at [321, 475] on div "Period Status Actual Target Prior Year Actual FYTD Actual PYTD Actual YTD Targe…" at bounding box center [321, 184] width 0 height 610
click at [1028, 467] on td at bounding box center [1040, 468] width 86 height 13
type textarea "49.9"
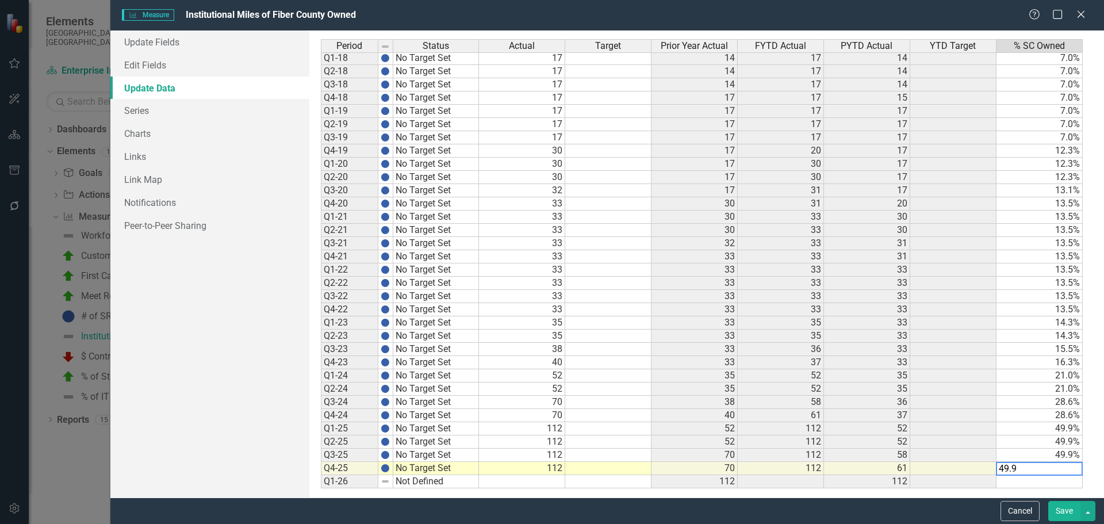
click at [1072, 510] on button "Save" at bounding box center [1065, 511] width 32 height 20
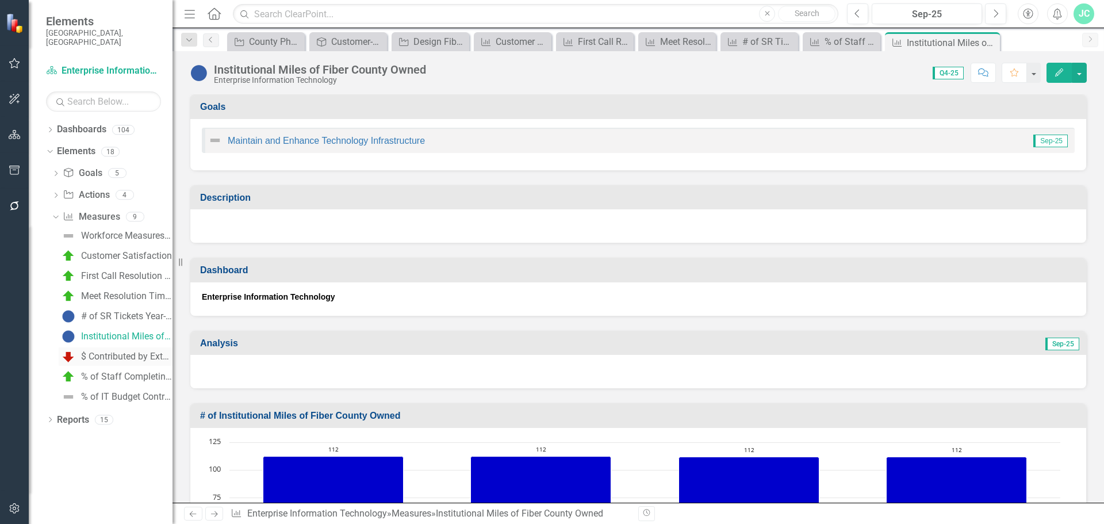
click at [125, 351] on div "$ Contributed by External Entities" at bounding box center [126, 356] width 91 height 10
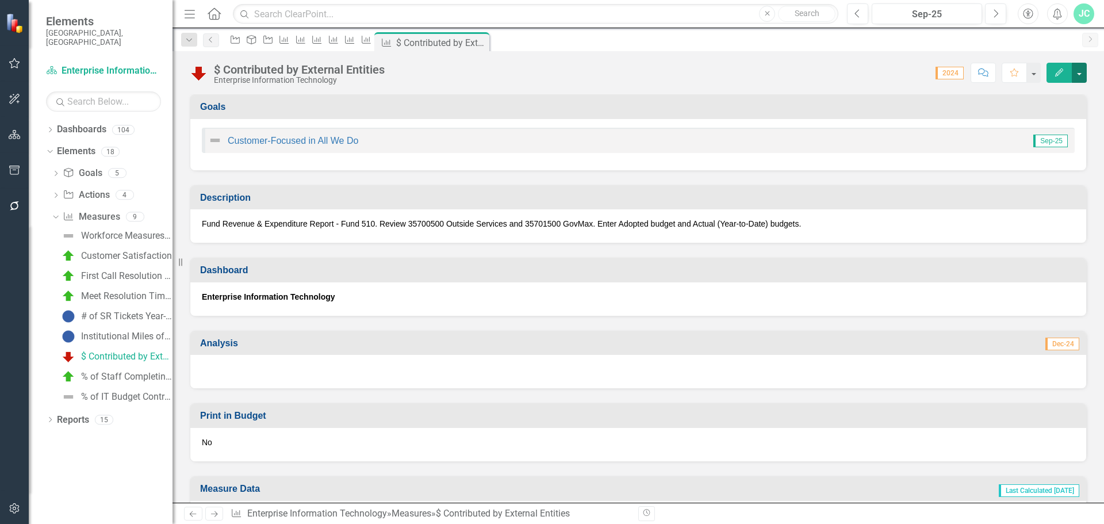
click at [1077, 72] on button "button" at bounding box center [1079, 73] width 15 height 20
click at [953, 72] on span "2024" at bounding box center [950, 73] width 28 height 13
click at [112, 388] on link "% of IT Budget Contributed by External Entities" at bounding box center [116, 397] width 114 height 18
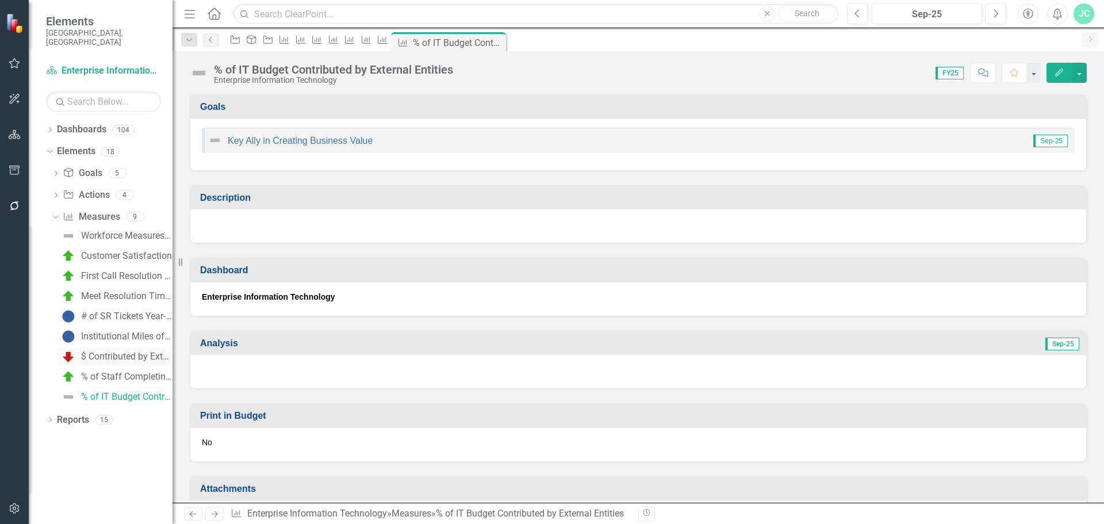
click at [111, 351] on div "$ Contributed by External Entities" at bounding box center [126, 356] width 91 height 10
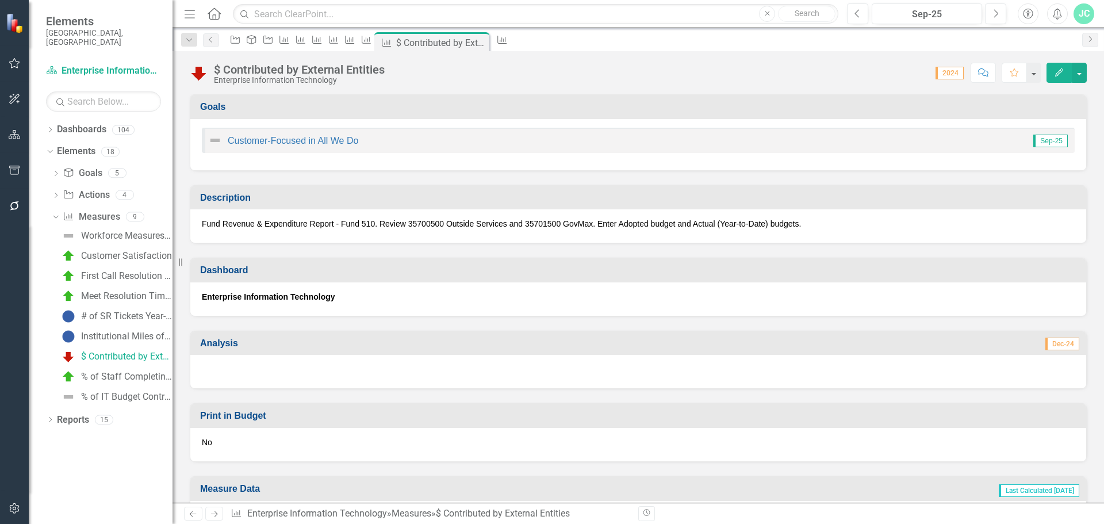
click at [947, 72] on span "2024" at bounding box center [950, 73] width 28 height 13
click at [1076, 68] on button "button" at bounding box center [1079, 73] width 15 height 20
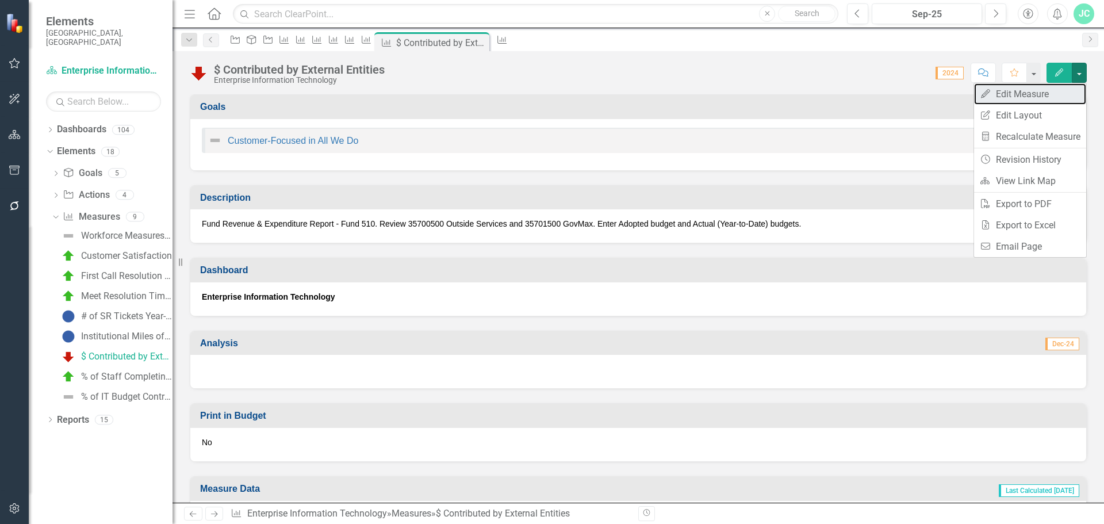
drag, startPoint x: 1033, startPoint y: 93, endPoint x: 1028, endPoint y: 95, distance: 5.9
click at [1032, 94] on link "Edit Edit Measure" at bounding box center [1030, 93] width 112 height 21
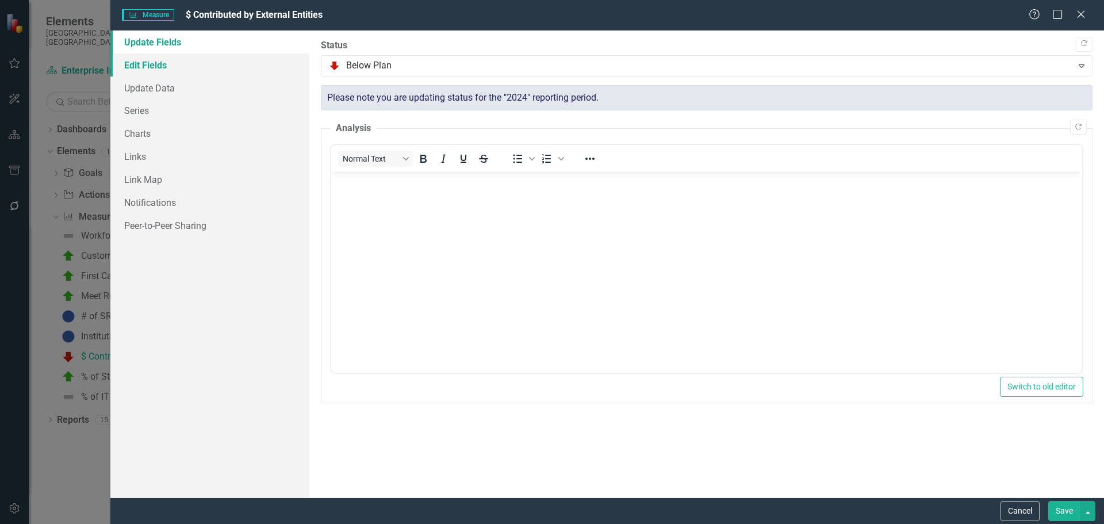
click at [158, 62] on link "Edit Fields" at bounding box center [209, 64] width 199 height 23
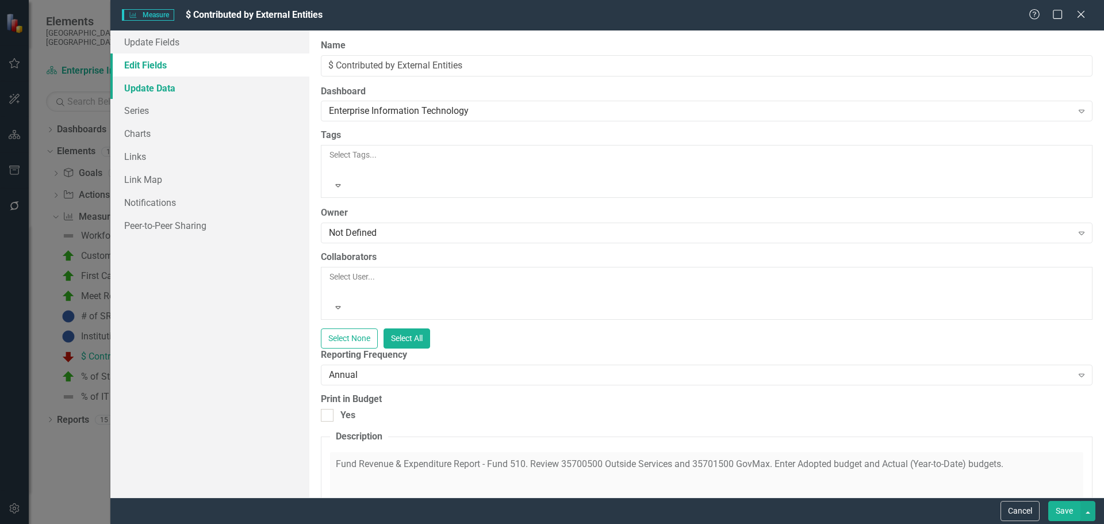
click at [146, 87] on link "Update Data" at bounding box center [209, 88] width 199 height 23
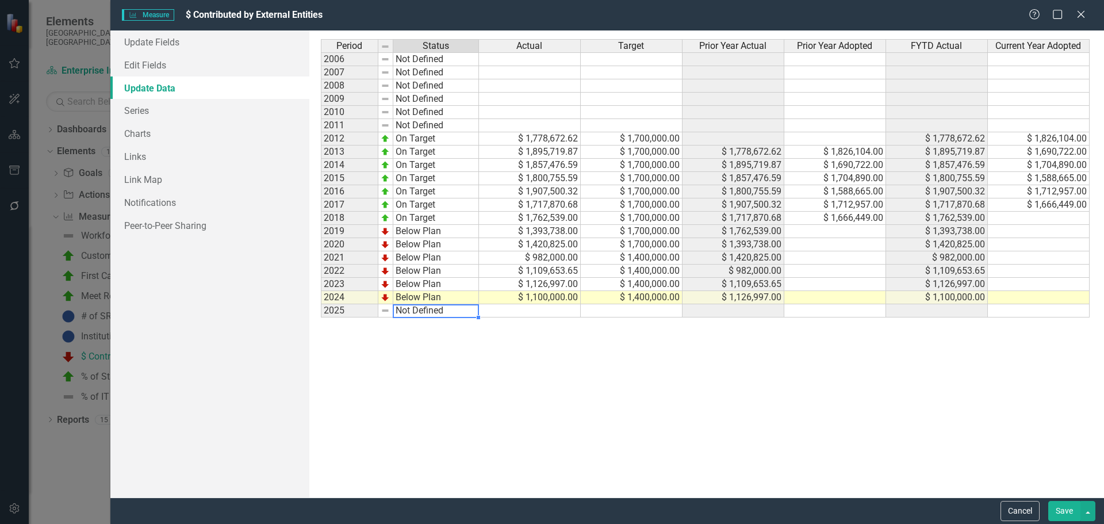
click at [454, 311] on td "Not Defined" at bounding box center [436, 310] width 86 height 13
click at [624, 310] on td at bounding box center [632, 310] width 102 height 13
click at [640, 293] on td "$ 1,400,000.00" at bounding box center [632, 297] width 102 height 13
click at [623, 312] on td at bounding box center [632, 310] width 102 height 13
click at [656, 308] on td "$ 14,000,000.00" at bounding box center [632, 310] width 102 height 13
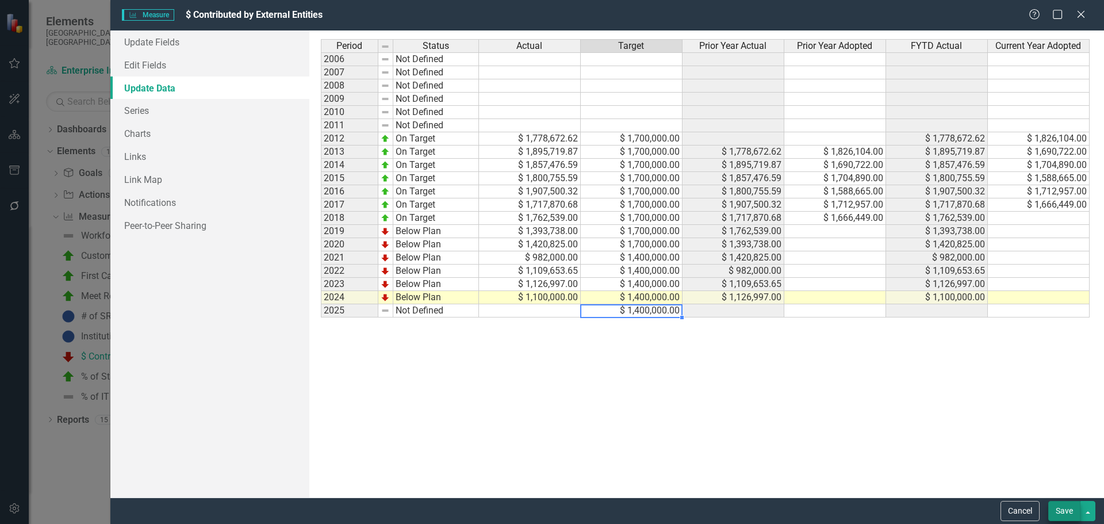
type textarea "1400000"
click at [1066, 512] on button "Save" at bounding box center [1065, 511] width 32 height 20
